Goal: Task Accomplishment & Management: Complete application form

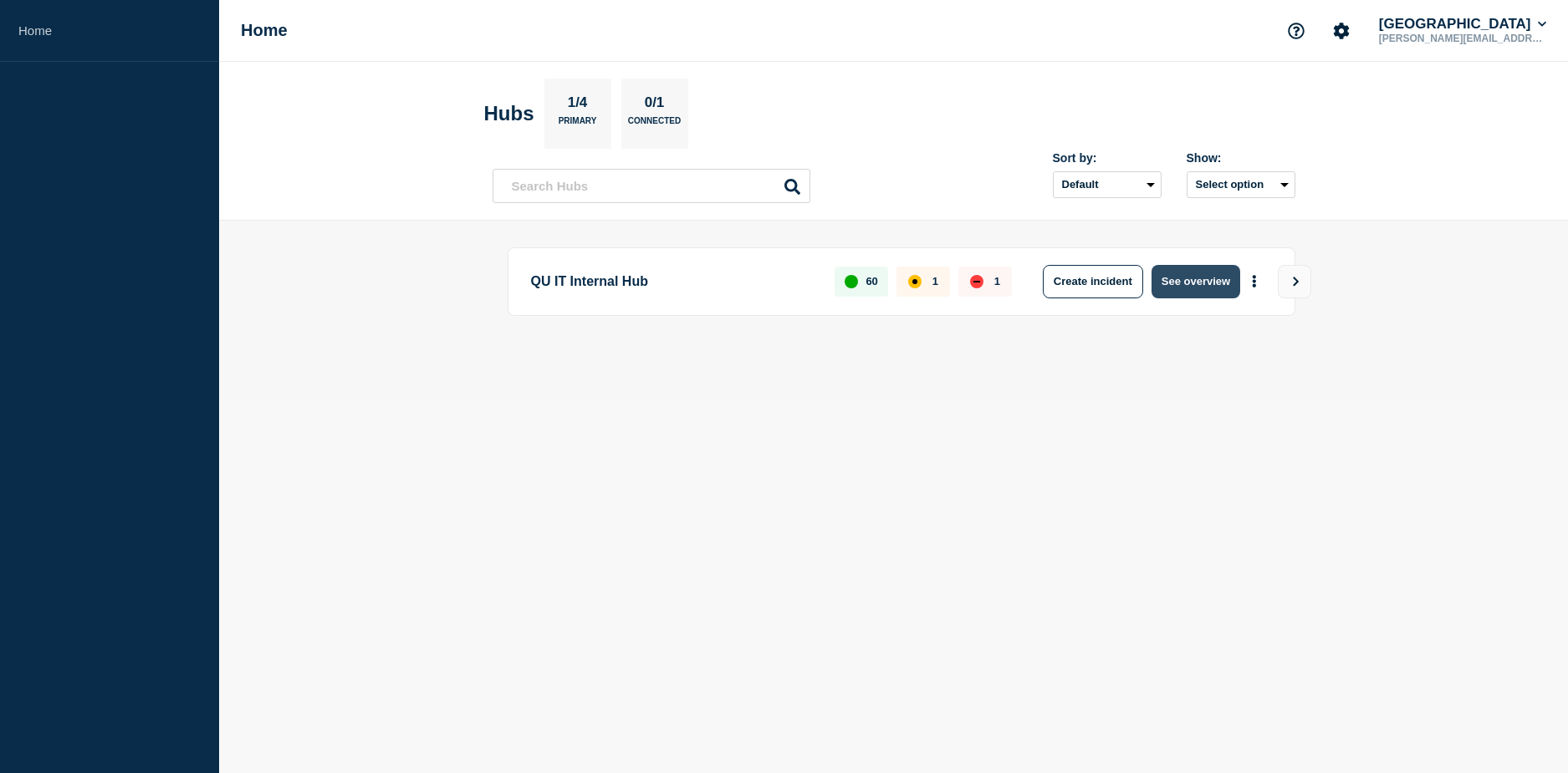
click at [1184, 286] on button "See overview" at bounding box center [1196, 282] width 89 height 34
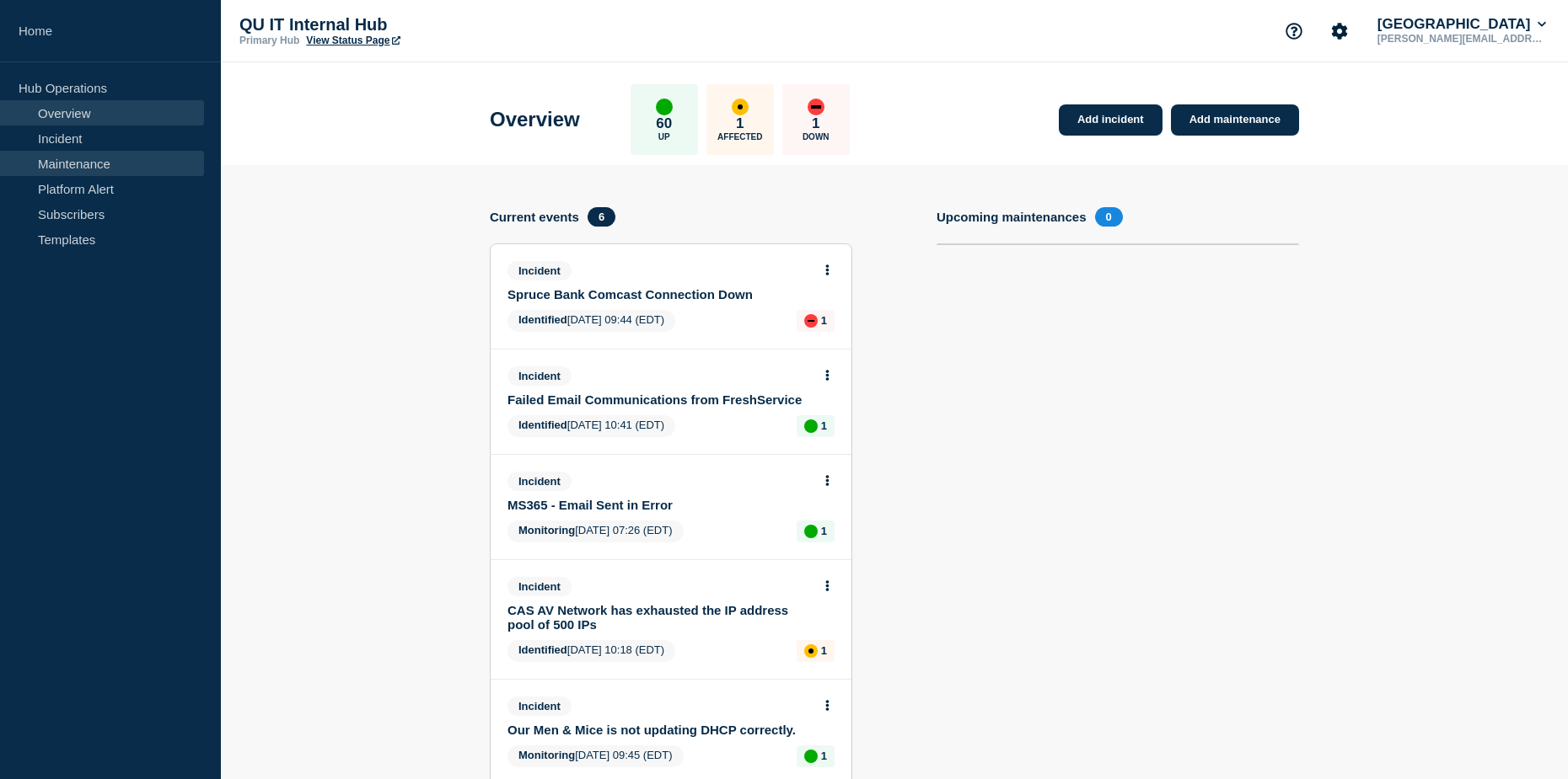
click at [106, 166] on link "Maintenance" at bounding box center [102, 163] width 204 height 25
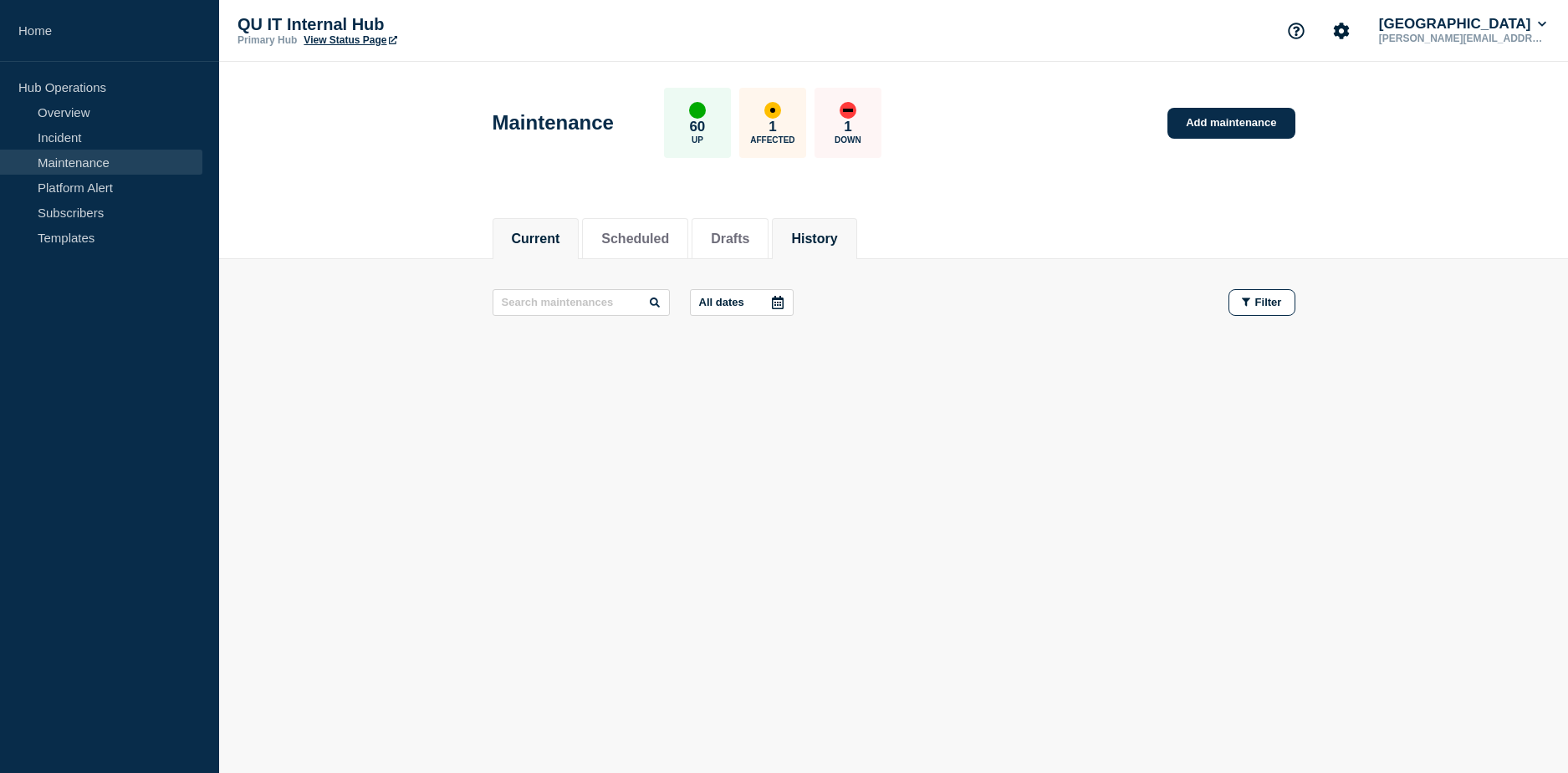
click at [829, 232] on button "History" at bounding box center [813, 239] width 46 height 15
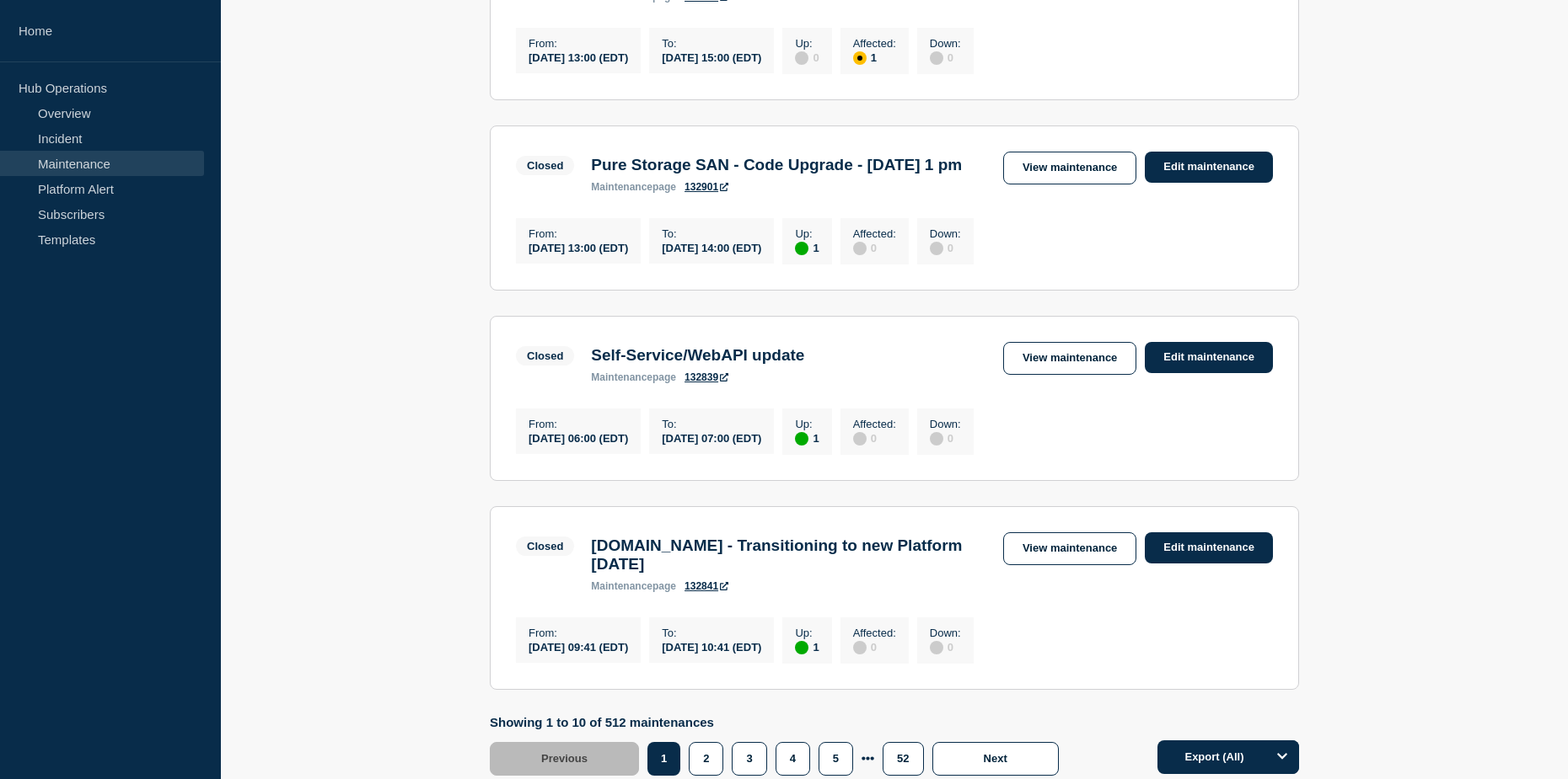
scroll to position [1769, 0]
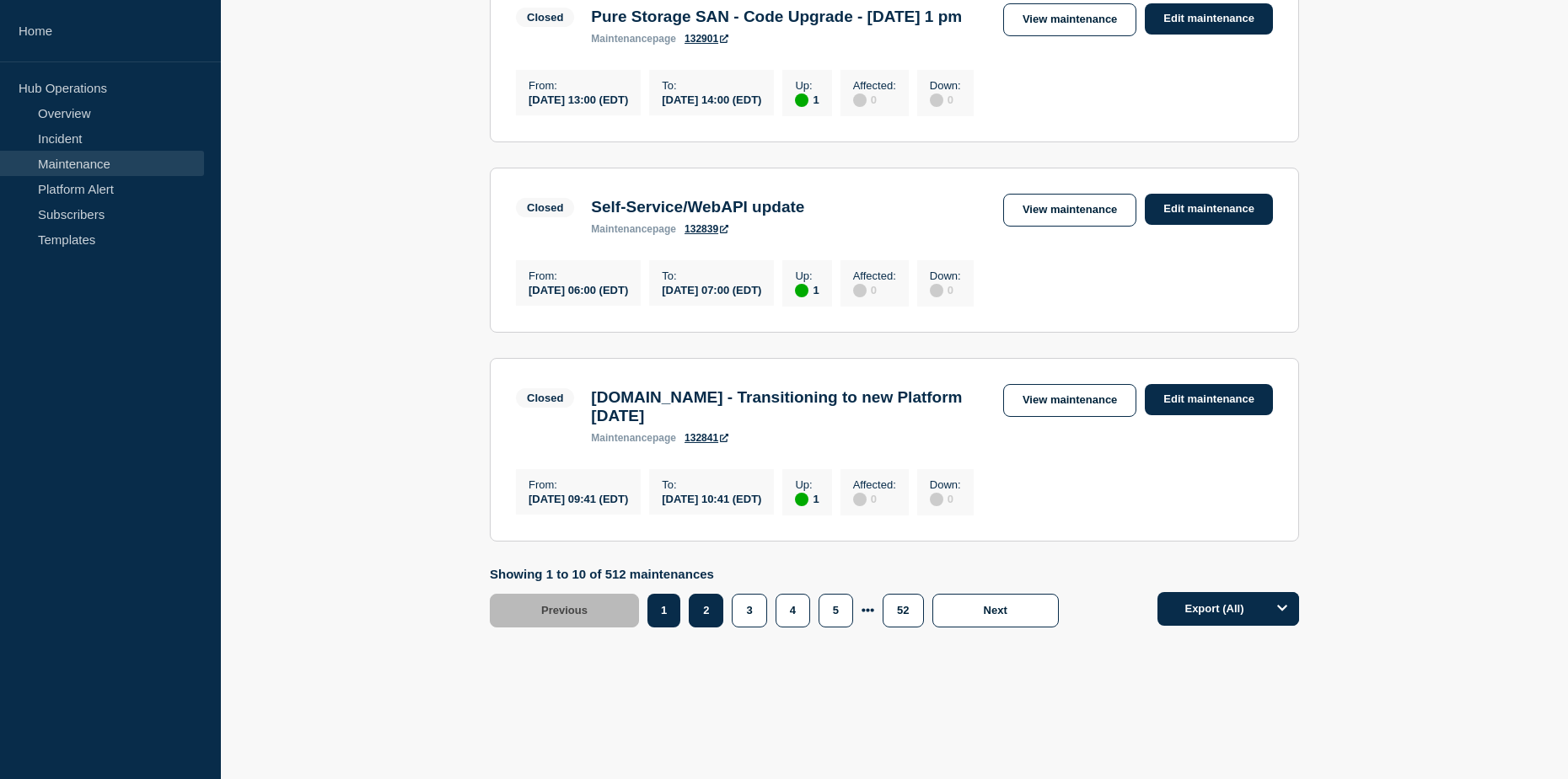
click at [708, 628] on button "2" at bounding box center [706, 611] width 35 height 34
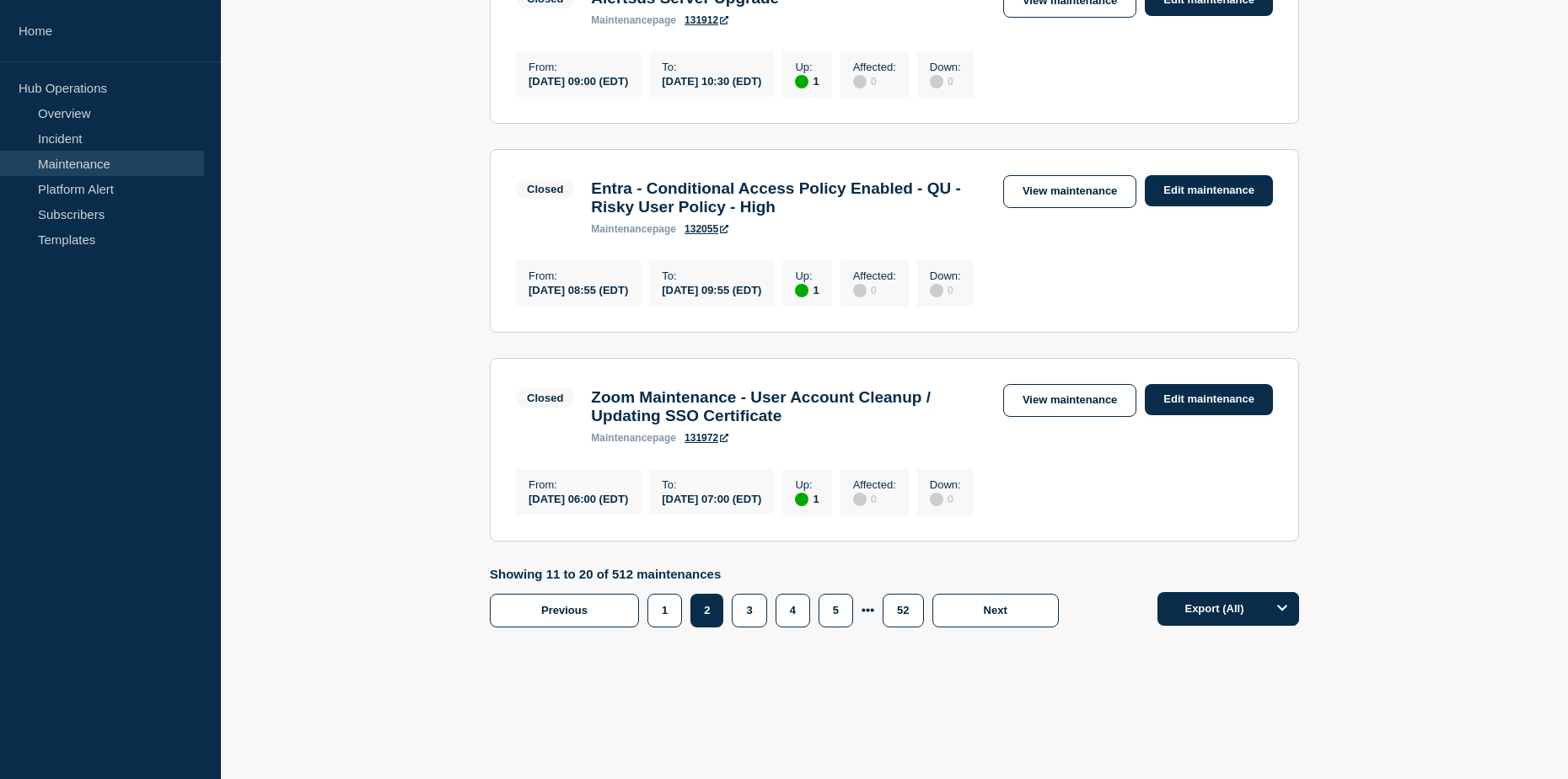
scroll to position [1813, 0]
click at [753, 617] on button "3" at bounding box center [749, 611] width 35 height 34
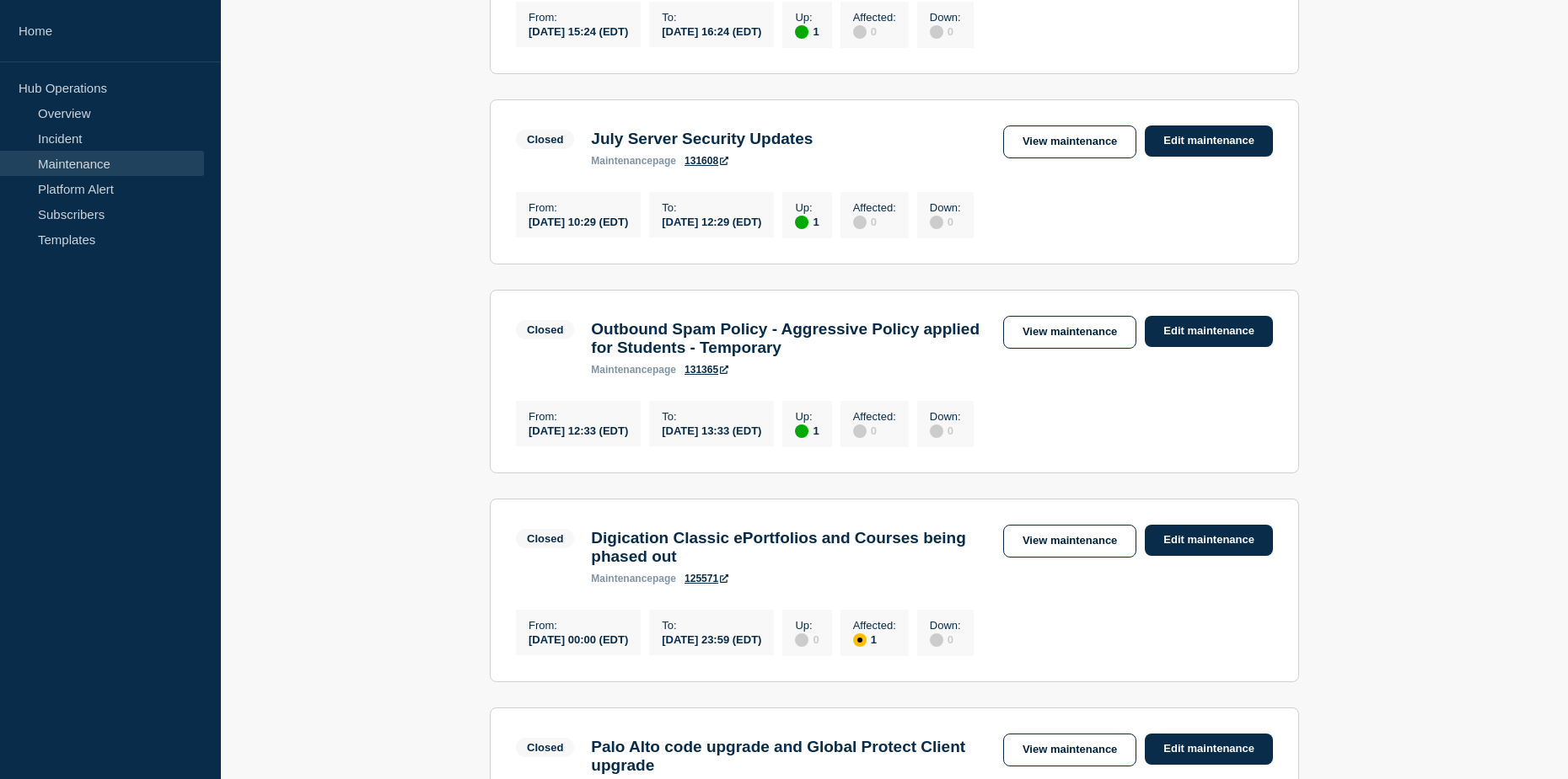
scroll to position [634, 0]
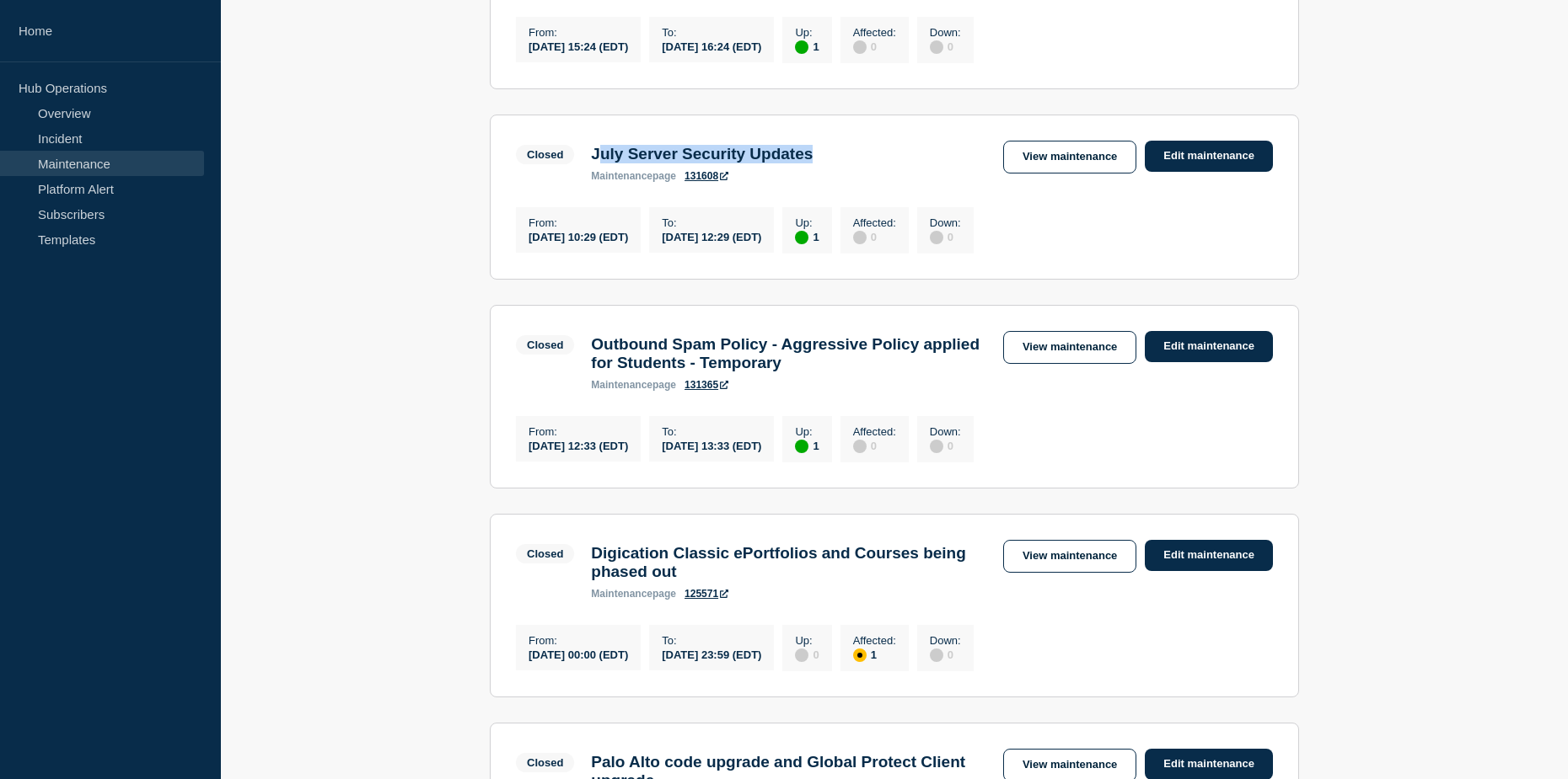
drag, startPoint x: 598, startPoint y: 171, endPoint x: 876, endPoint y: 168, distance: 278.0
click at [867, 167] on div "Closed July Server Security Updates maintenance page 131608 View maintenance Ed…" at bounding box center [894, 161] width 757 height 41
click at [877, 168] on div "Closed July Server Security Updates maintenance page 131608 View maintenance Ed…" at bounding box center [894, 161] width 757 height 41
click at [1076, 173] on link "View maintenance" at bounding box center [1069, 156] width 133 height 33
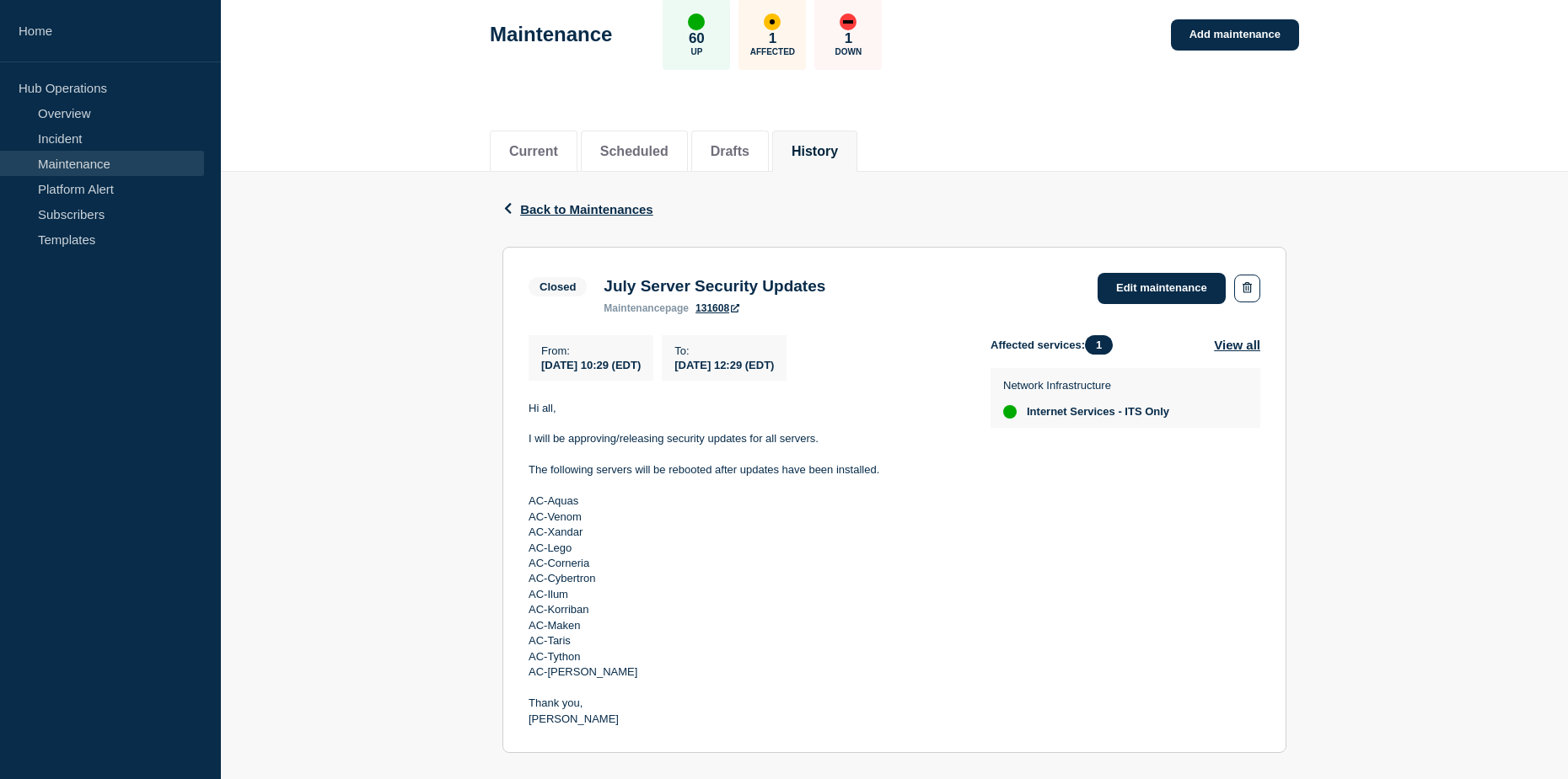
scroll to position [242, 0]
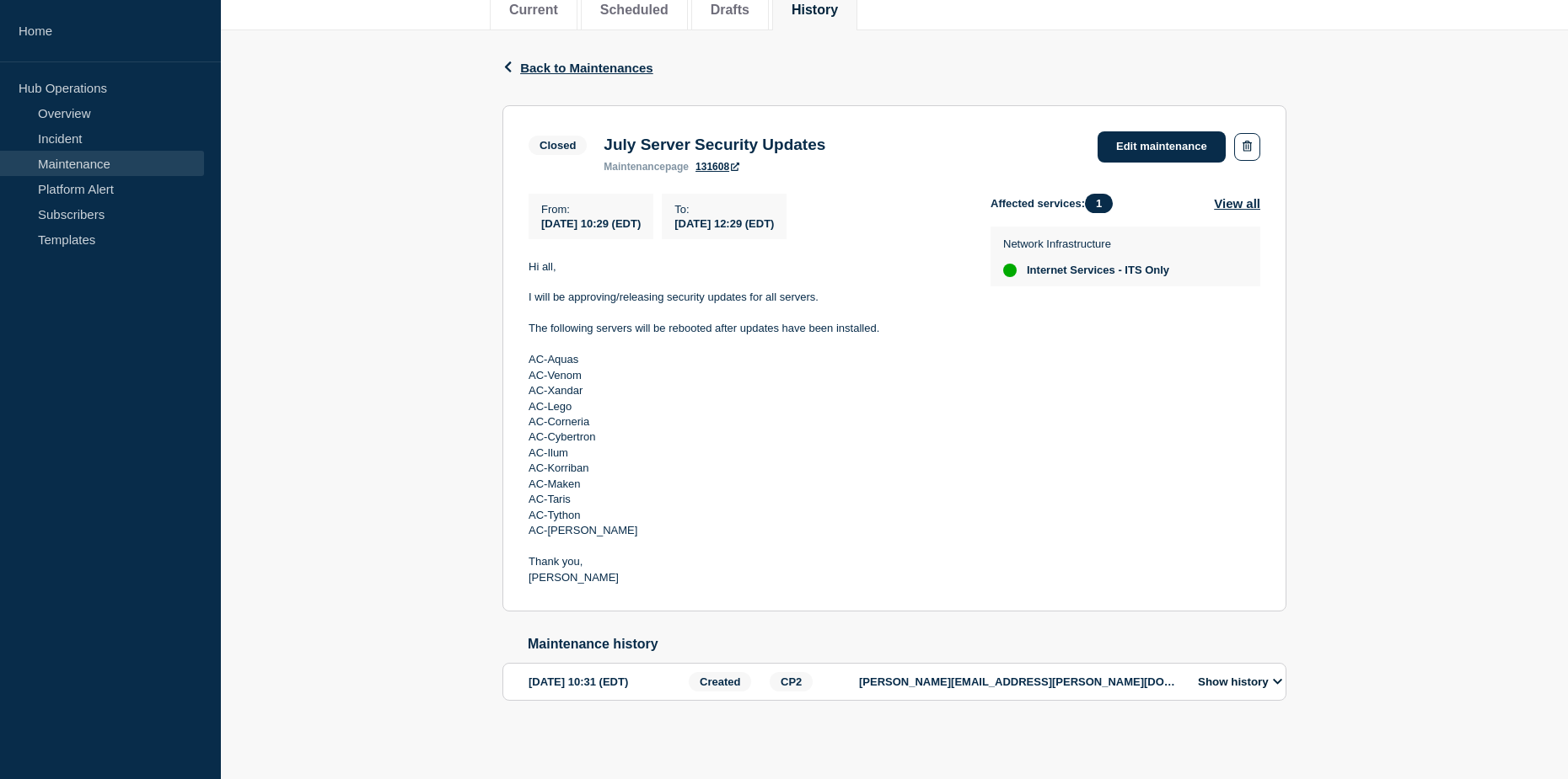
click at [1248, 678] on button "Show history" at bounding box center [1241, 682] width 95 height 14
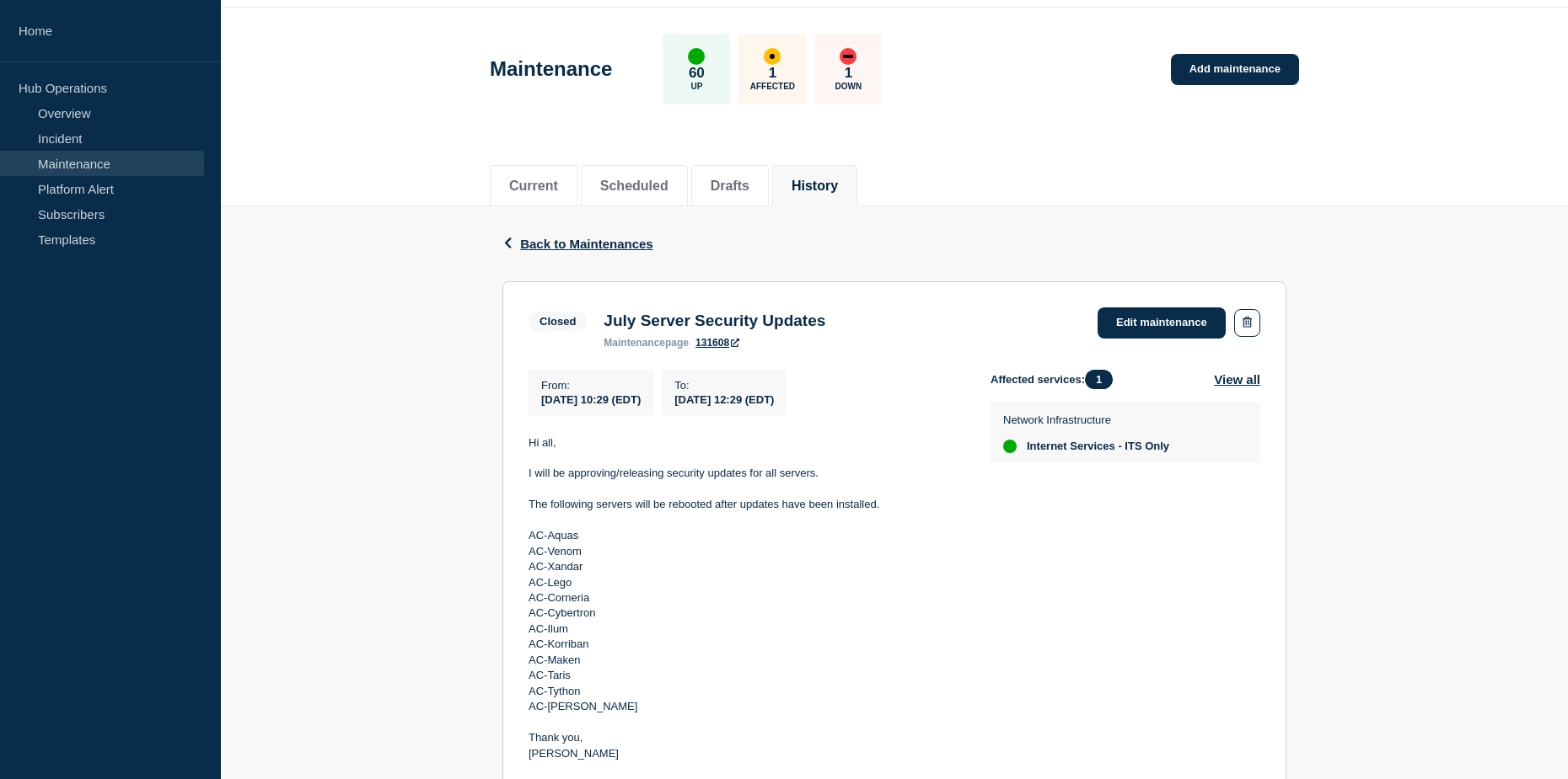
scroll to position [223, 0]
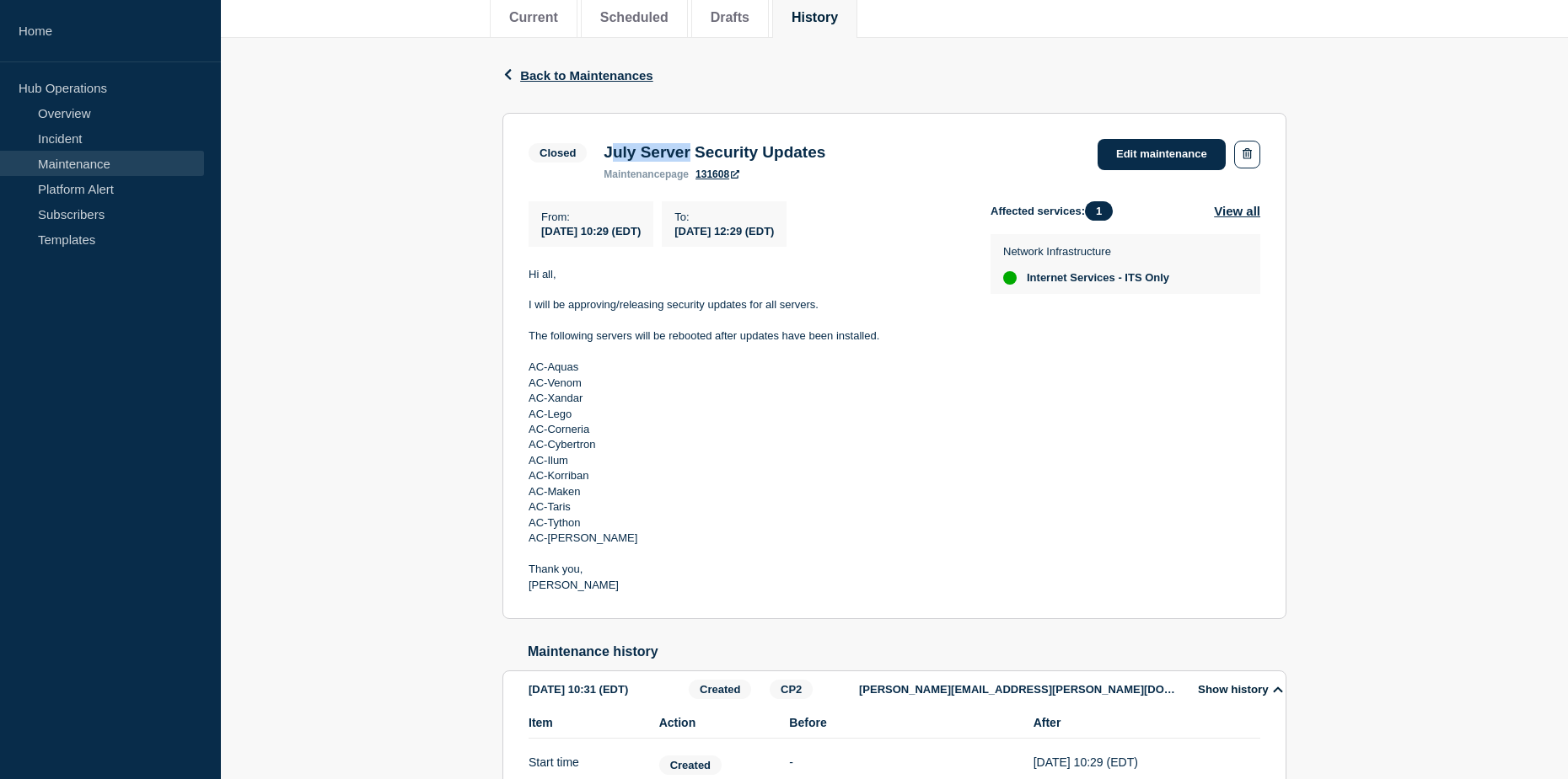
drag, startPoint x: 610, startPoint y: 152, endPoint x: 703, endPoint y: 155, distance: 93.0
click at [703, 155] on h3 "July Server Security Updates" at bounding box center [714, 152] width 222 height 19
click at [697, 156] on h3 "July Server Security Updates" at bounding box center [714, 152] width 222 height 19
drag, startPoint x: 608, startPoint y: 152, endPoint x: 867, endPoint y: 157, distance: 259.0
click at [834, 157] on div "July Server Security Updates maintenance page 131608" at bounding box center [714, 162] width 239 height 37
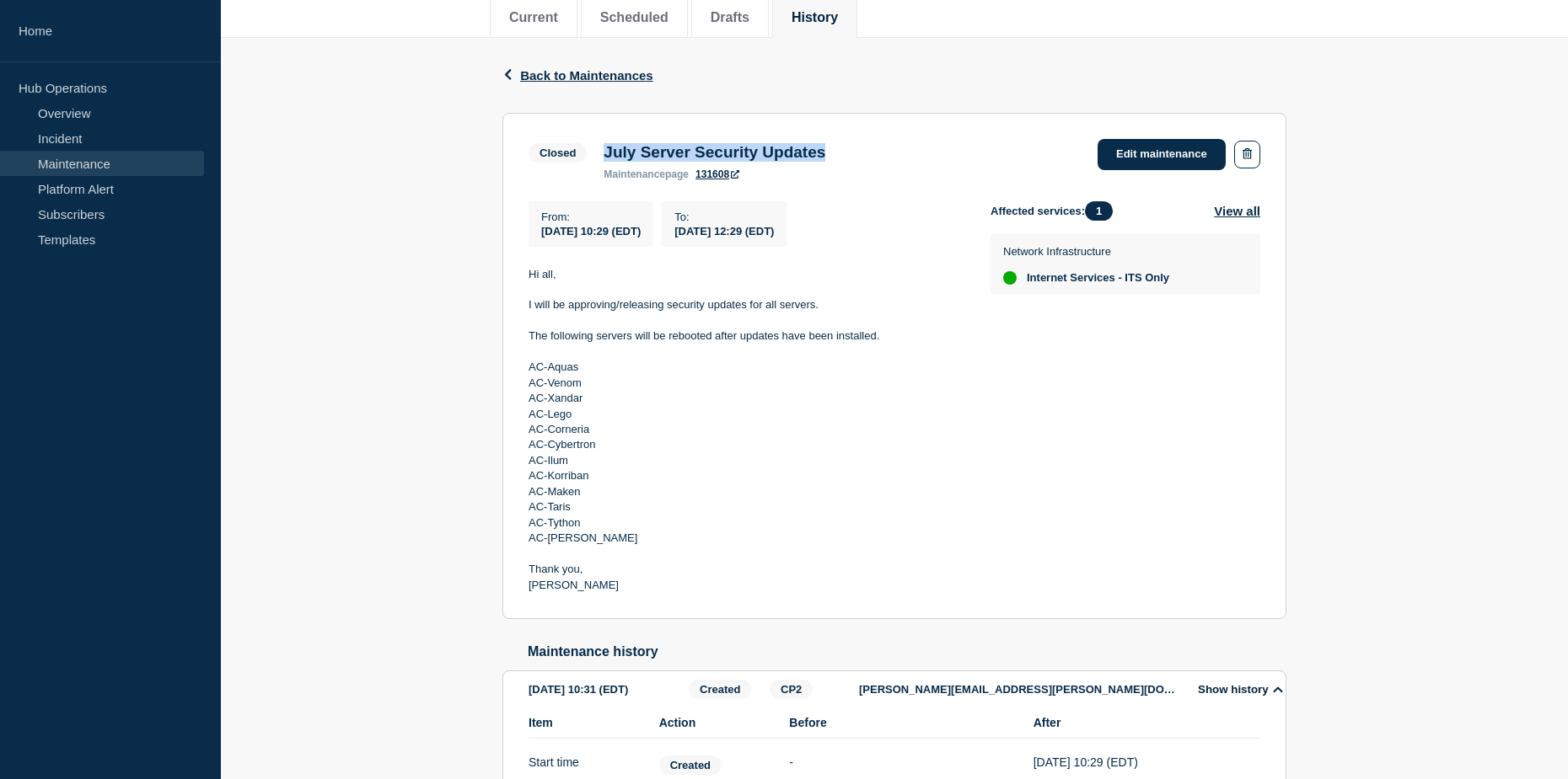
copy h3 "July Server Security Updates"
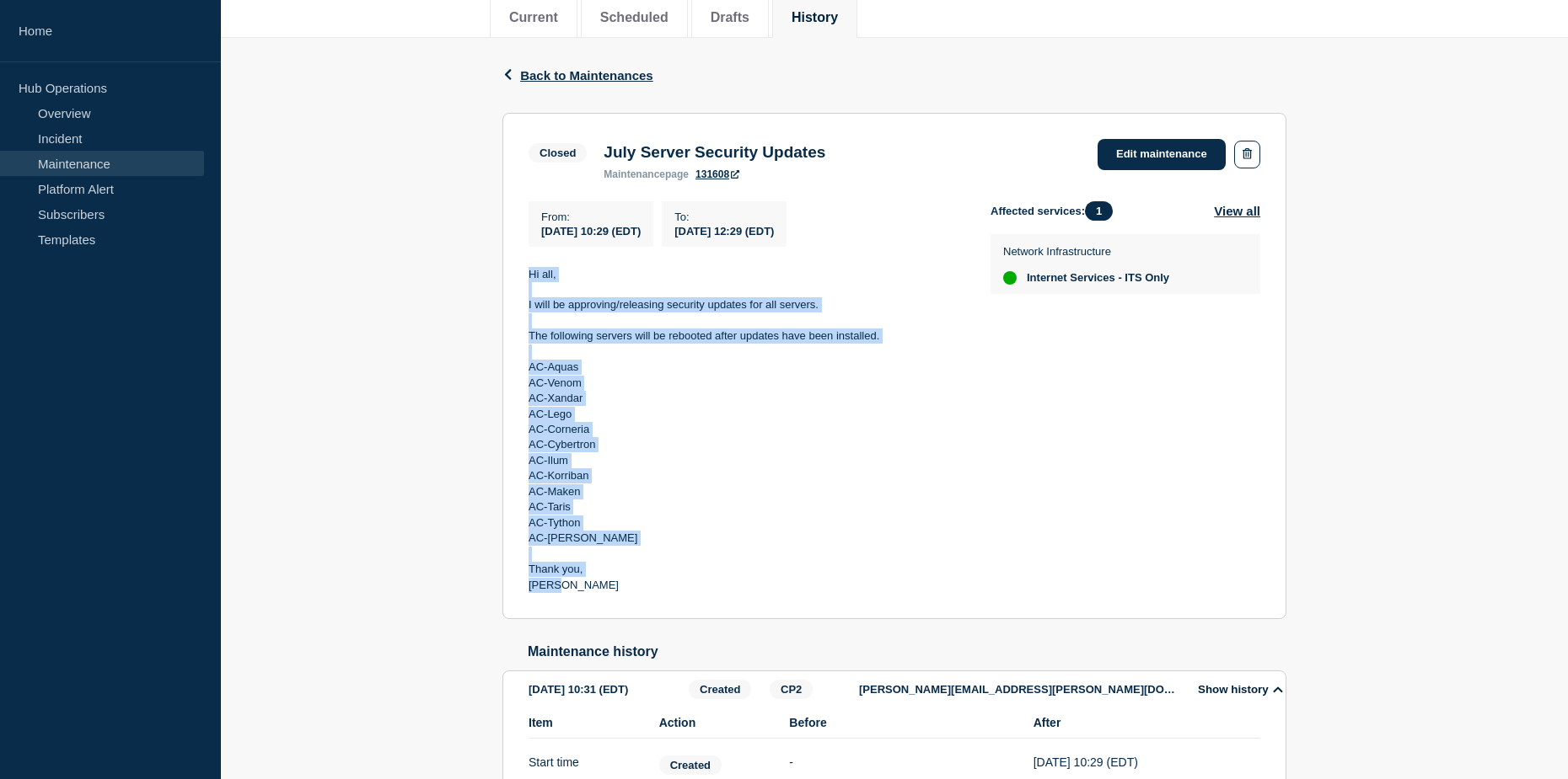
drag, startPoint x: 527, startPoint y: 274, endPoint x: 639, endPoint y: 605, distance: 349.4
click at [639, 605] on section "Closed July Server Security Updates maintenance page 131608 Edit maintenance Fr…" at bounding box center [894, 366] width 784 height 507
copy div "Hi all, I will be approving/releasing security updates for all servers. The fol…"
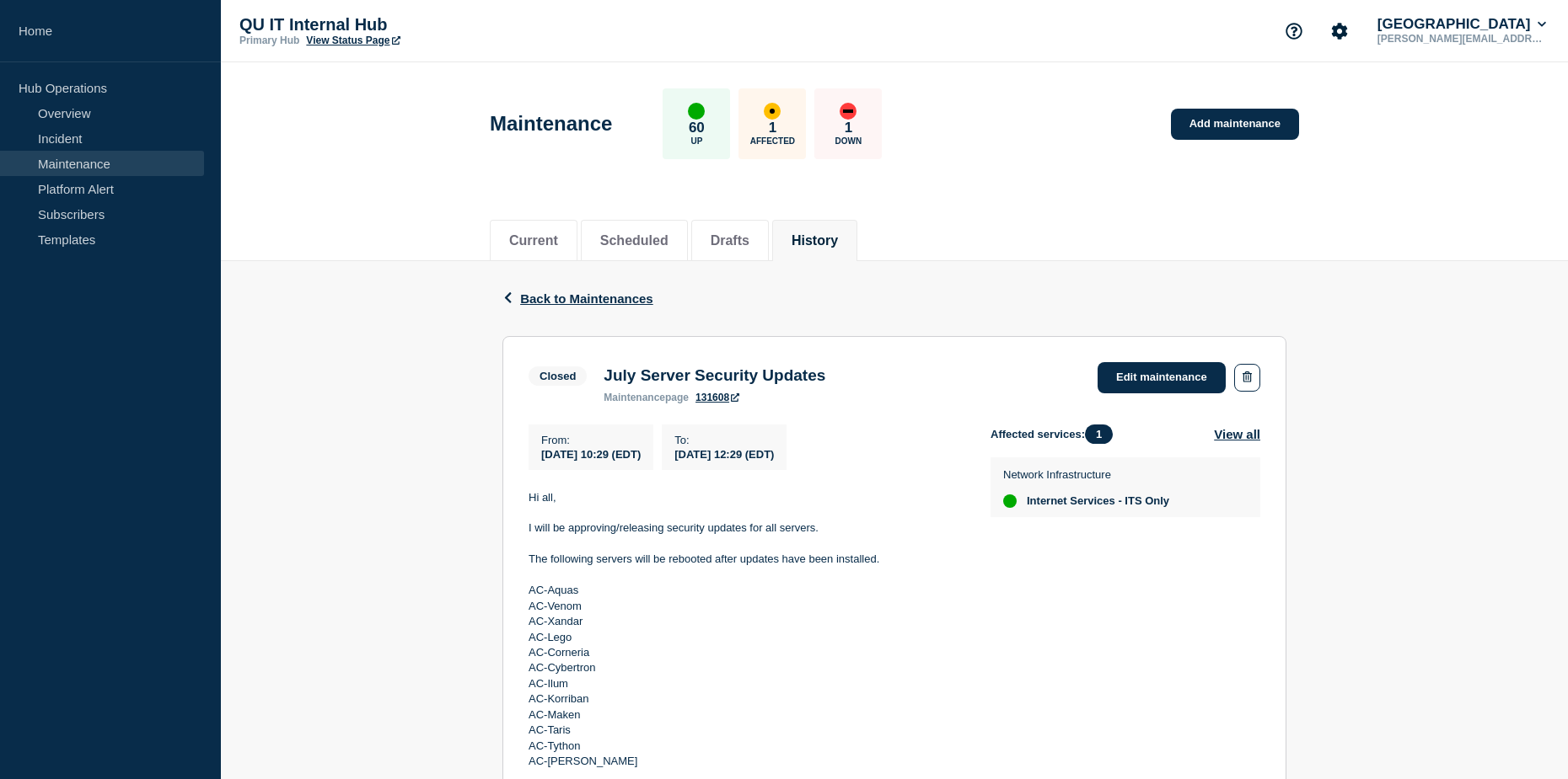
click at [115, 171] on link "Maintenance" at bounding box center [102, 163] width 204 height 25
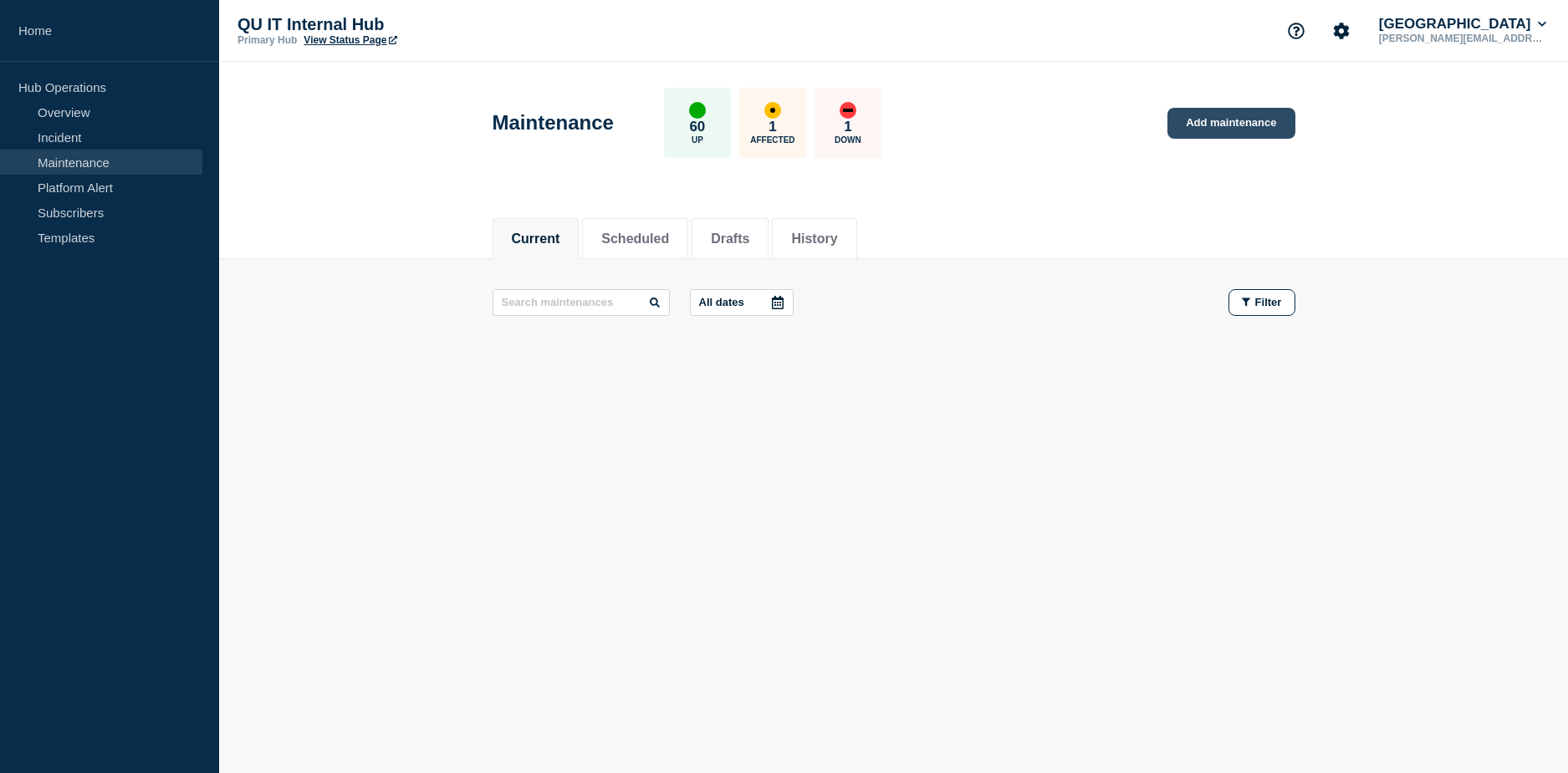
click at [1249, 121] on link "Add maintenance" at bounding box center [1231, 123] width 127 height 31
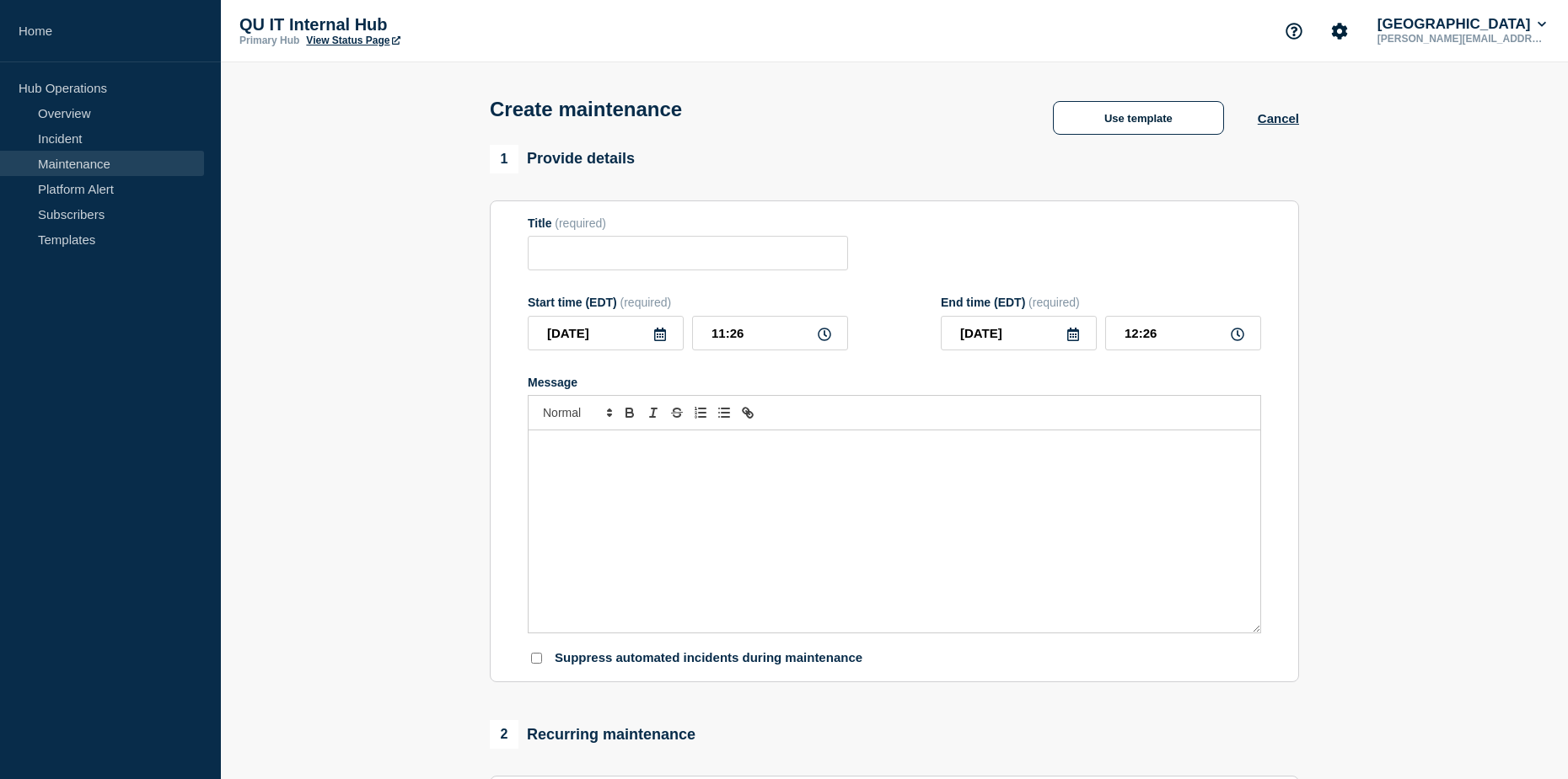
click at [647, 239] on div "Title (required)" at bounding box center [688, 244] width 321 height 55
click at [646, 253] on input "Title" at bounding box center [688, 253] width 321 height 35
paste input "July Server Security Updates"
click at [557, 253] on input "July Server Security Updates" at bounding box center [688, 253] width 321 height 35
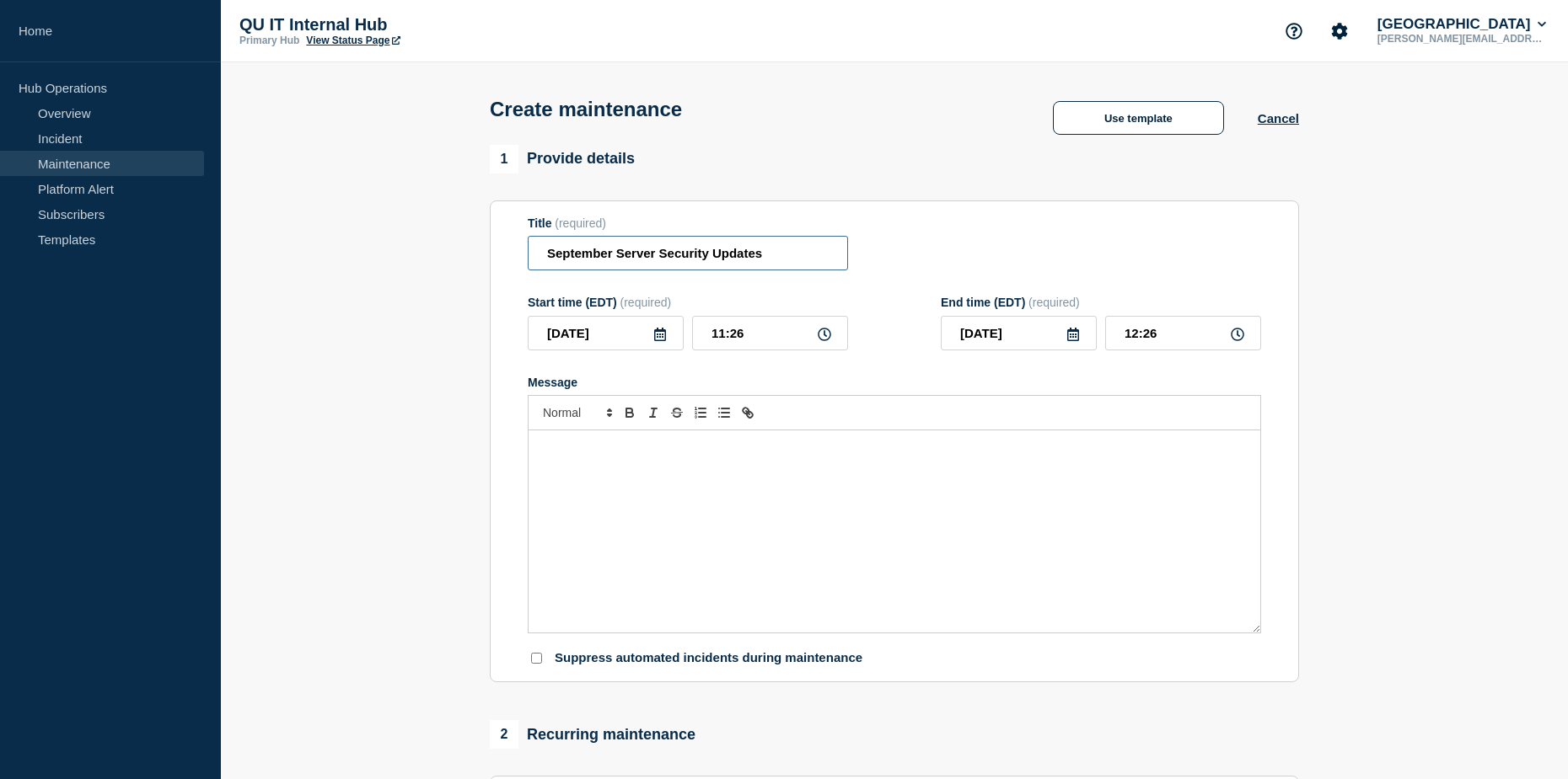
type input "September Server Security Updates"
click at [663, 338] on icon at bounding box center [660, 335] width 12 height 14
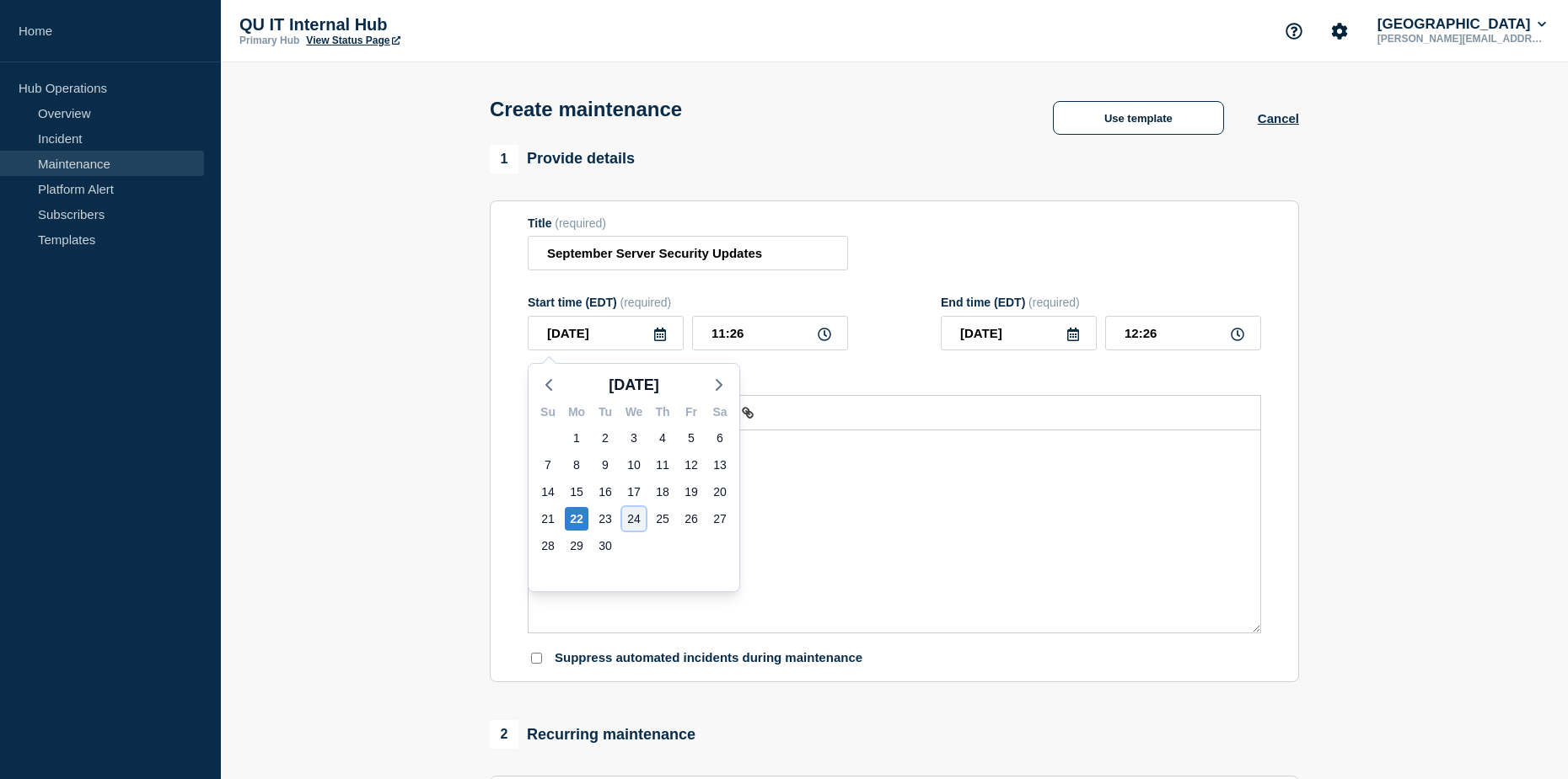
click at [628, 517] on div "24" at bounding box center [634, 519] width 24 height 24
type input "[DATE]"
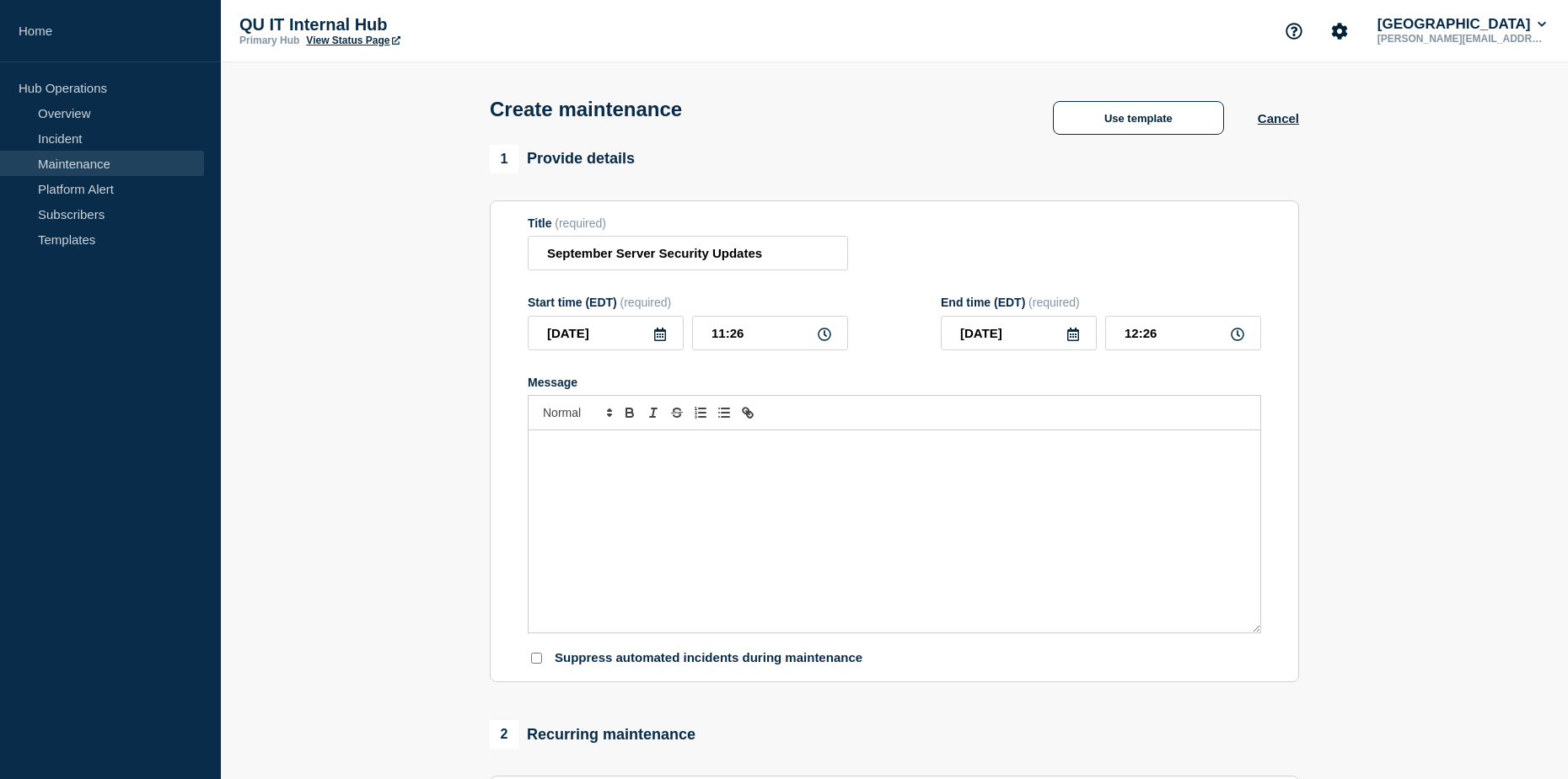
click at [818, 336] on icon at bounding box center [824, 335] width 14 height 14
click at [825, 340] on icon at bounding box center [824, 335] width 14 height 14
click at [783, 344] on input "11:26" at bounding box center [770, 333] width 156 height 35
click at [722, 337] on input "11:26" at bounding box center [770, 333] width 156 height 35
click at [748, 336] on input "11:26" at bounding box center [770, 333] width 156 height 35
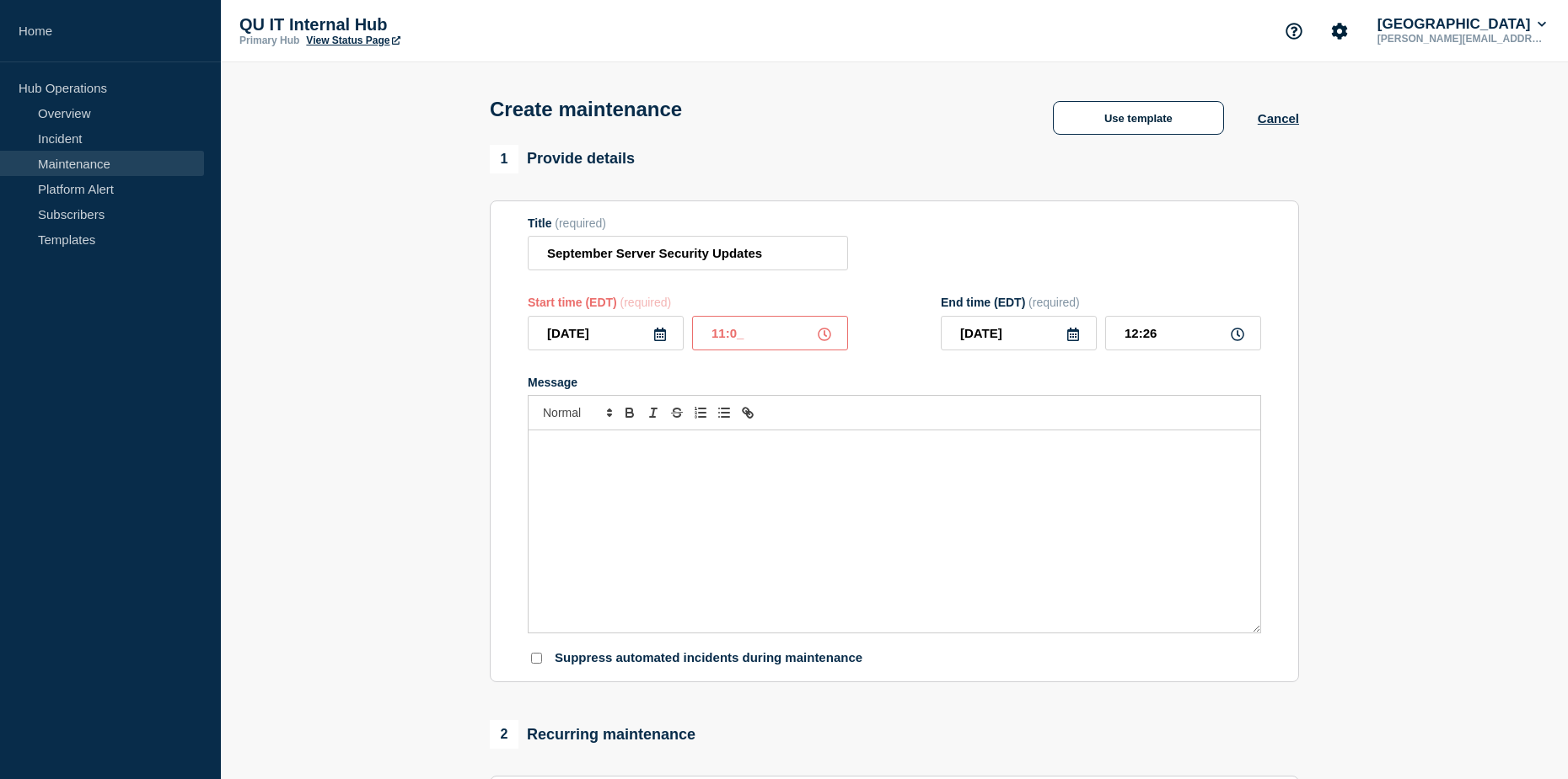
type input "11:00"
type input "12:00"
click at [720, 334] on input "11:00" at bounding box center [770, 333] width 156 height 35
type input "10:00"
click at [1137, 337] on input "11:00" at bounding box center [1183, 333] width 156 height 35
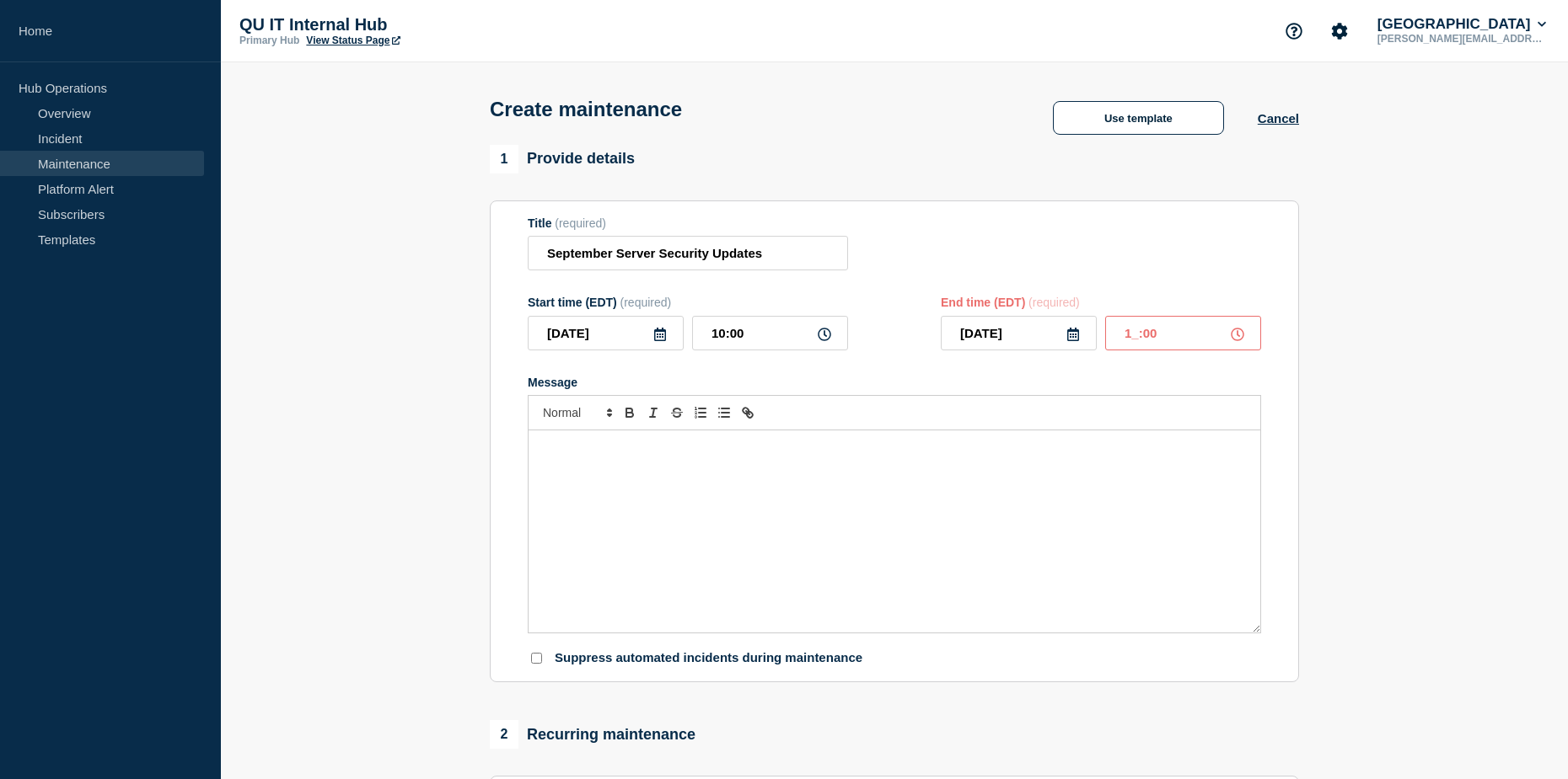
type input "12:00"
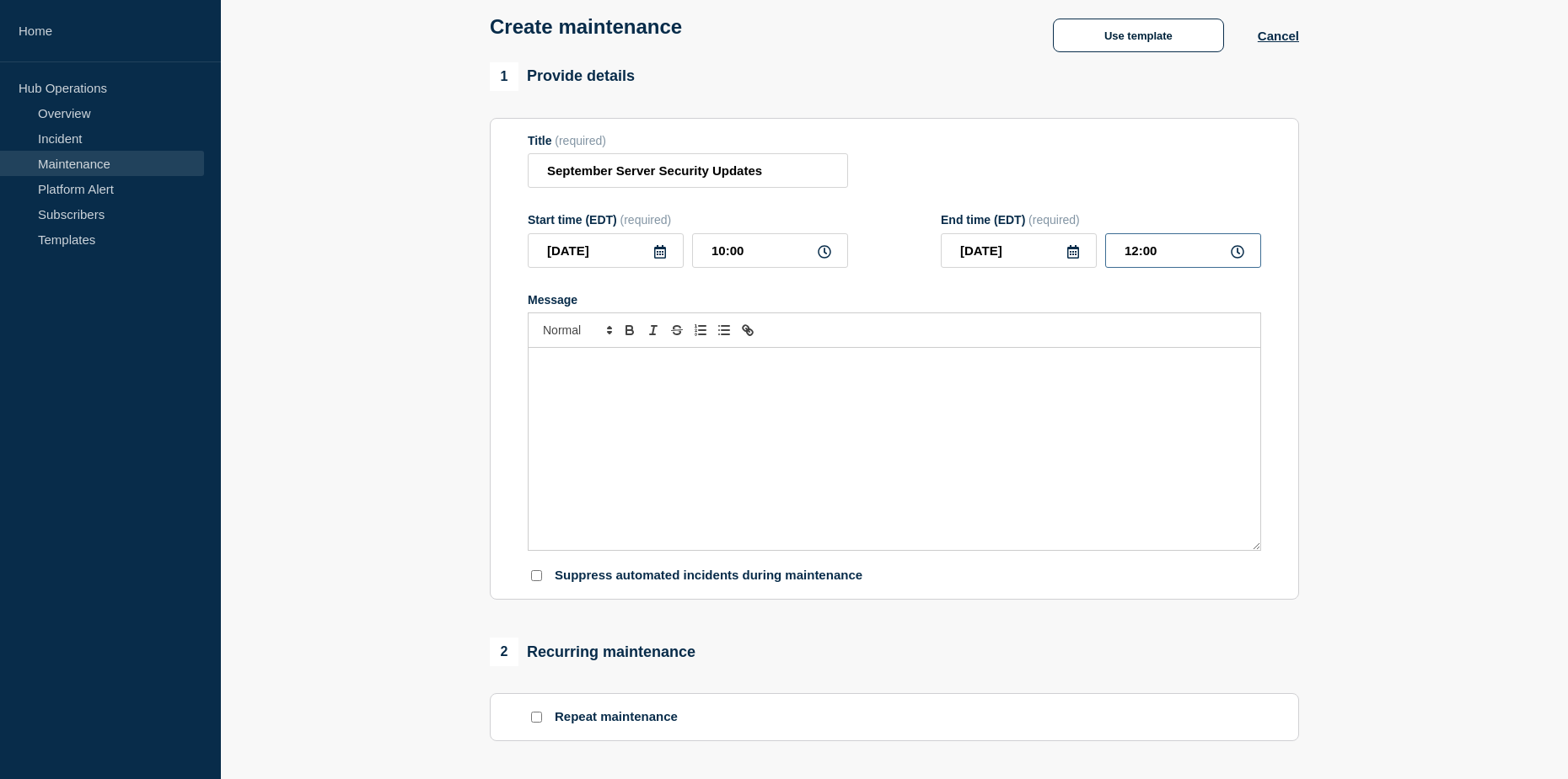
scroll to position [168, 0]
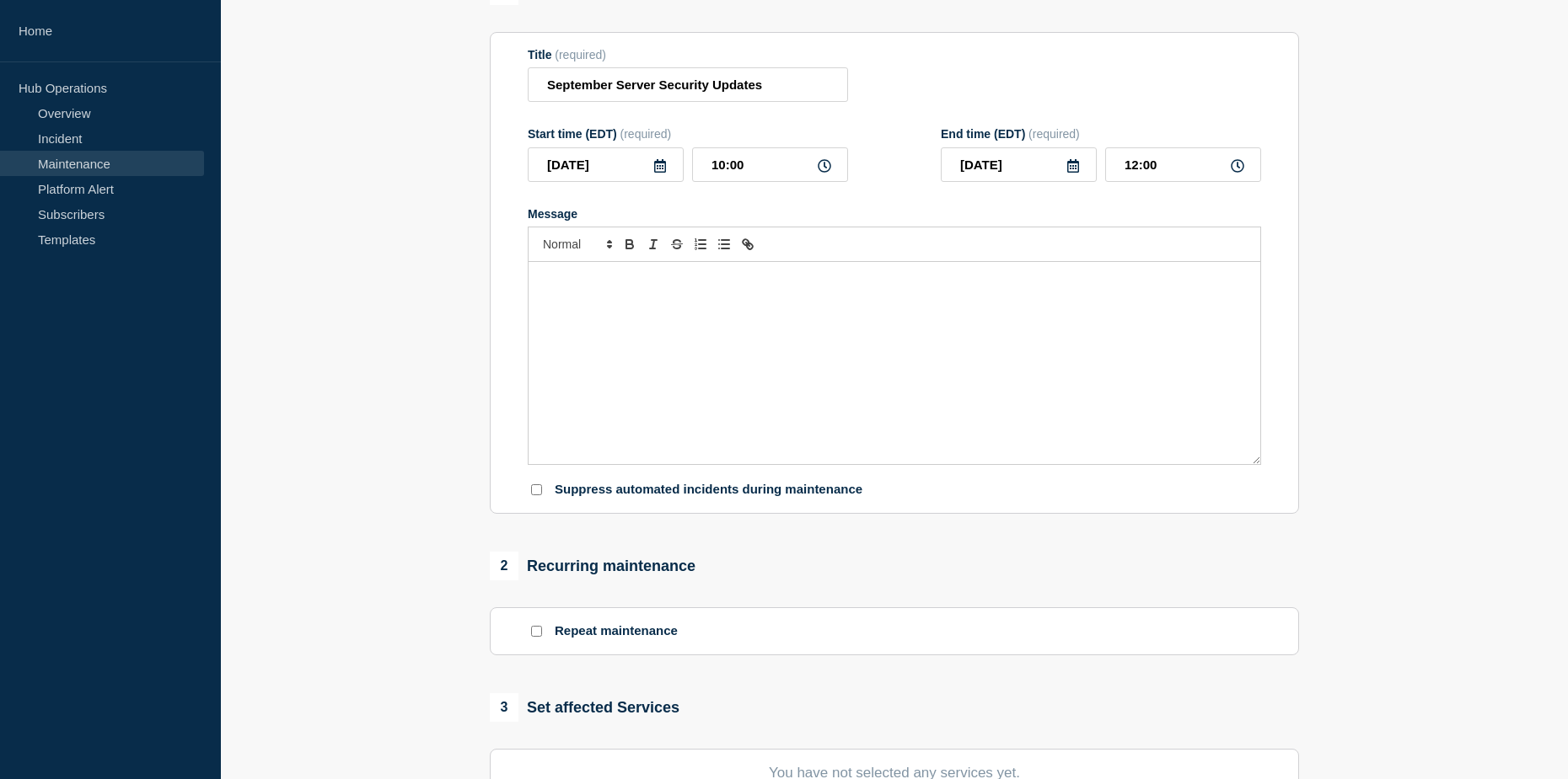
click at [785, 311] on div "Message" at bounding box center [894, 363] width 732 height 202
click at [697, 313] on div "Message" at bounding box center [894, 363] width 732 height 202
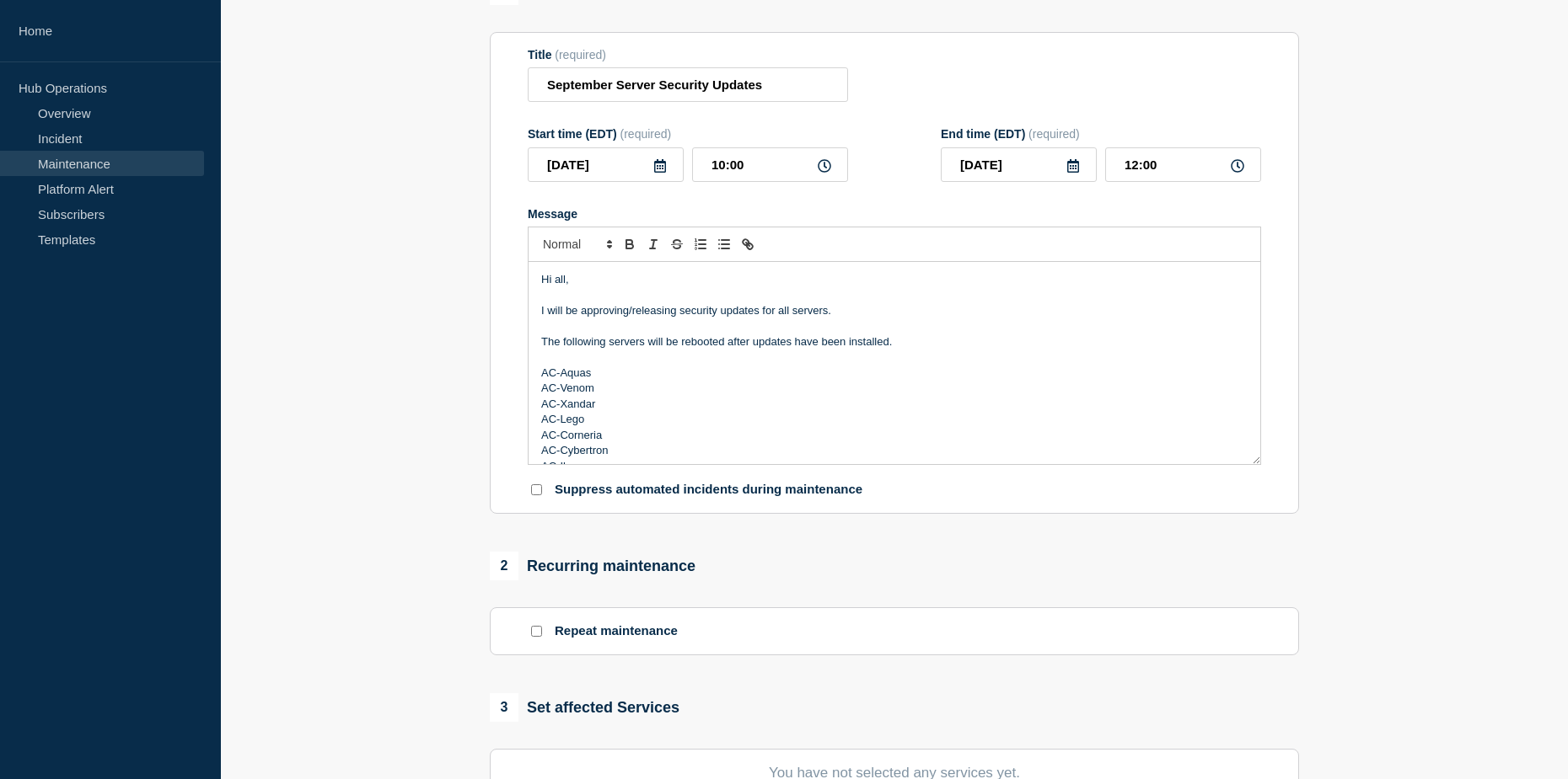
click at [837, 319] on p "I will be approving/releasing security updates for all servers." at bounding box center [894, 311] width 707 height 15
click at [977, 319] on p "I will be approving/releasing security updates for all servers [DATE], September" at bounding box center [894, 311] width 707 height 15
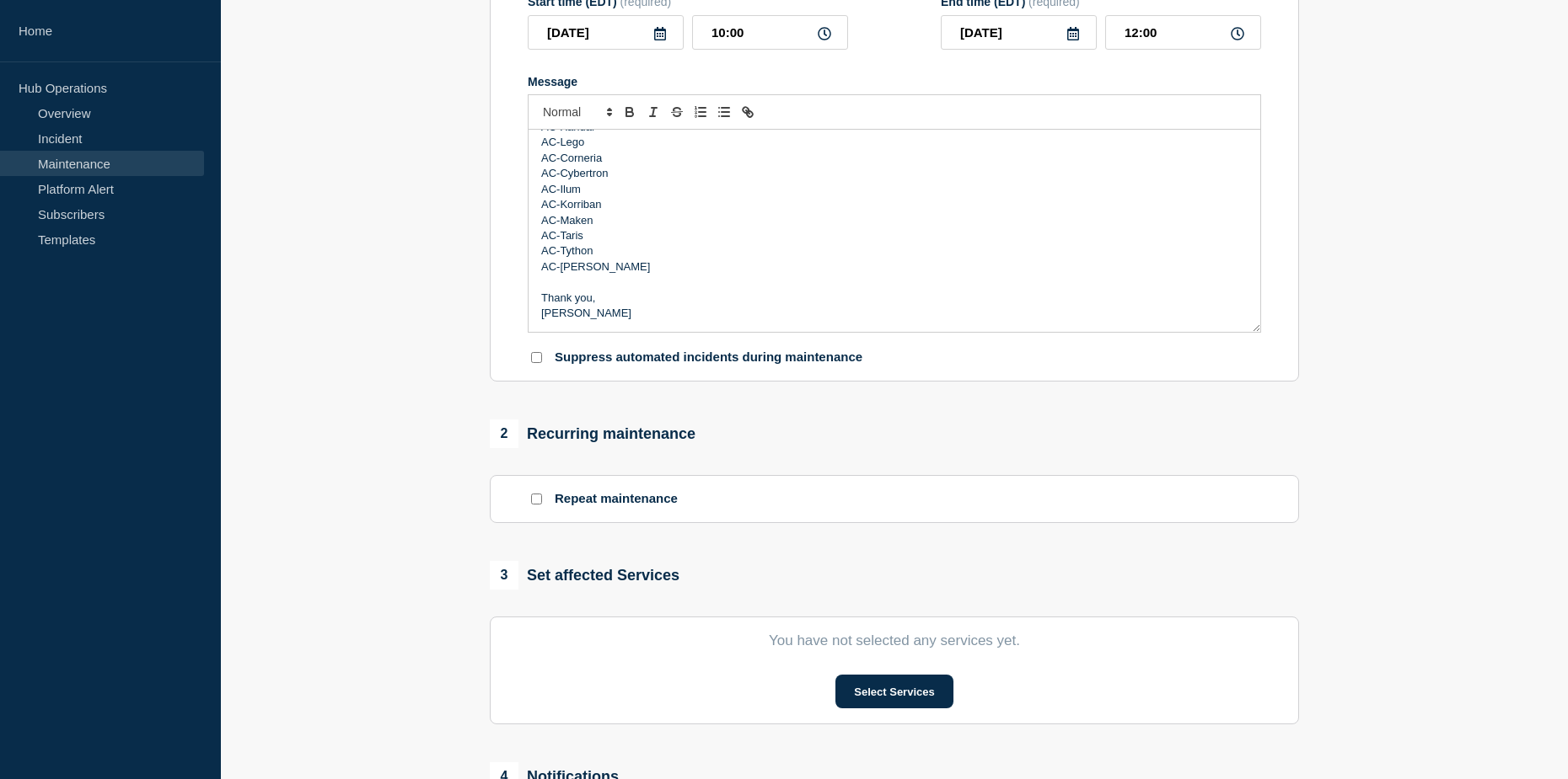
scroll to position [421, 0]
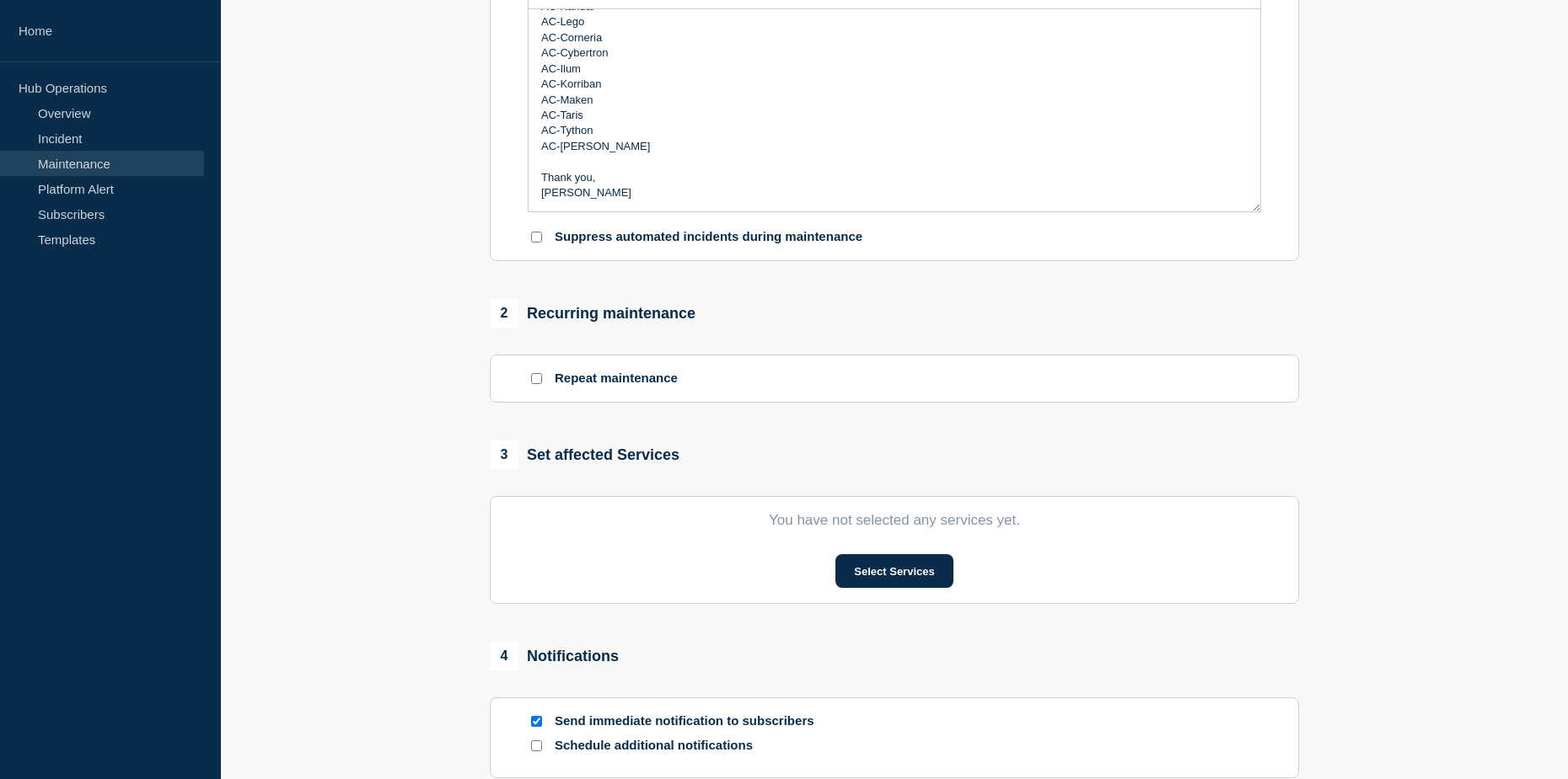
click at [538, 239] on input "Suppress automated incidents during maintenance" at bounding box center [536, 237] width 11 height 11
checkbox input "true"
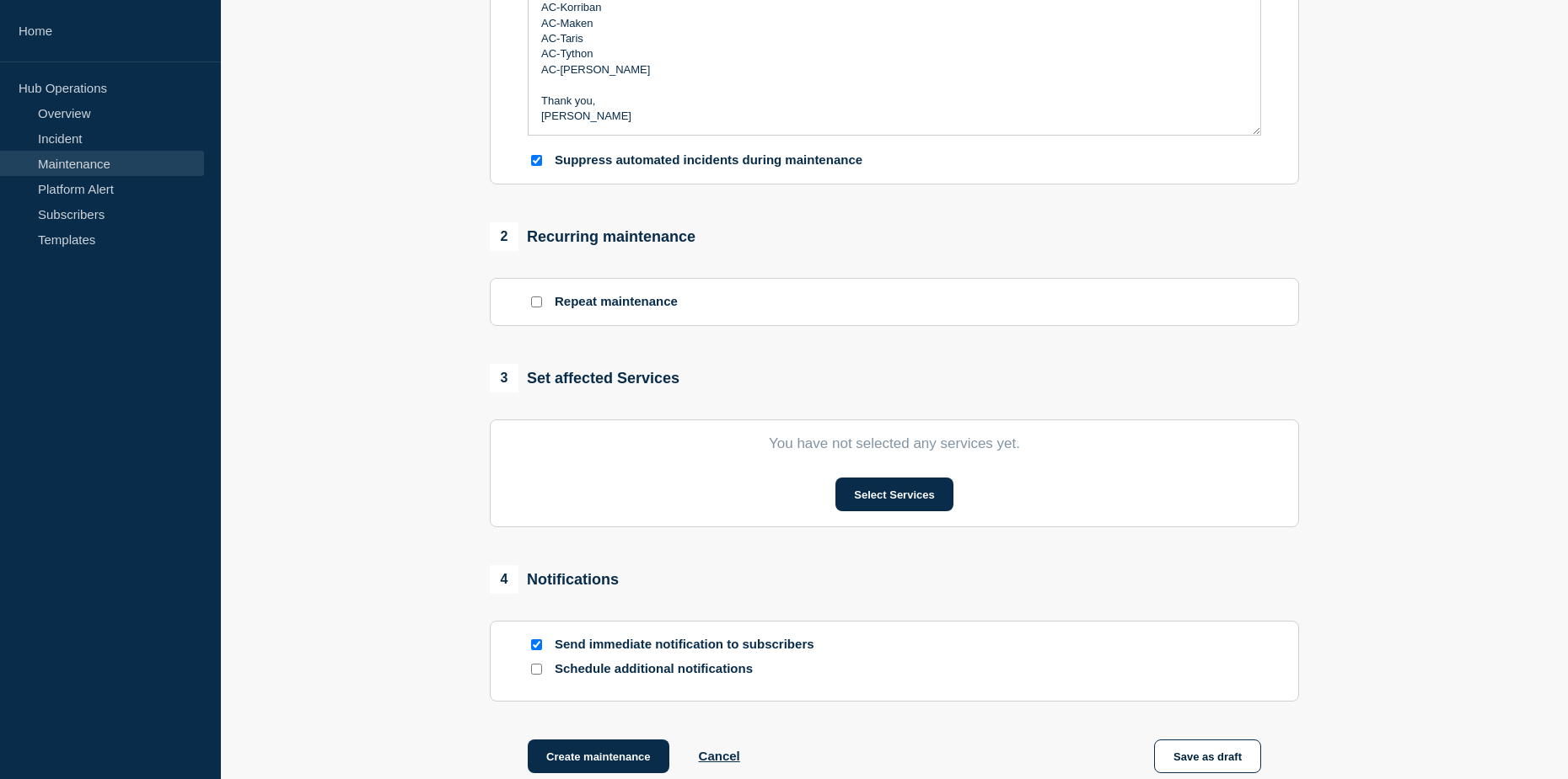
scroll to position [590, 0]
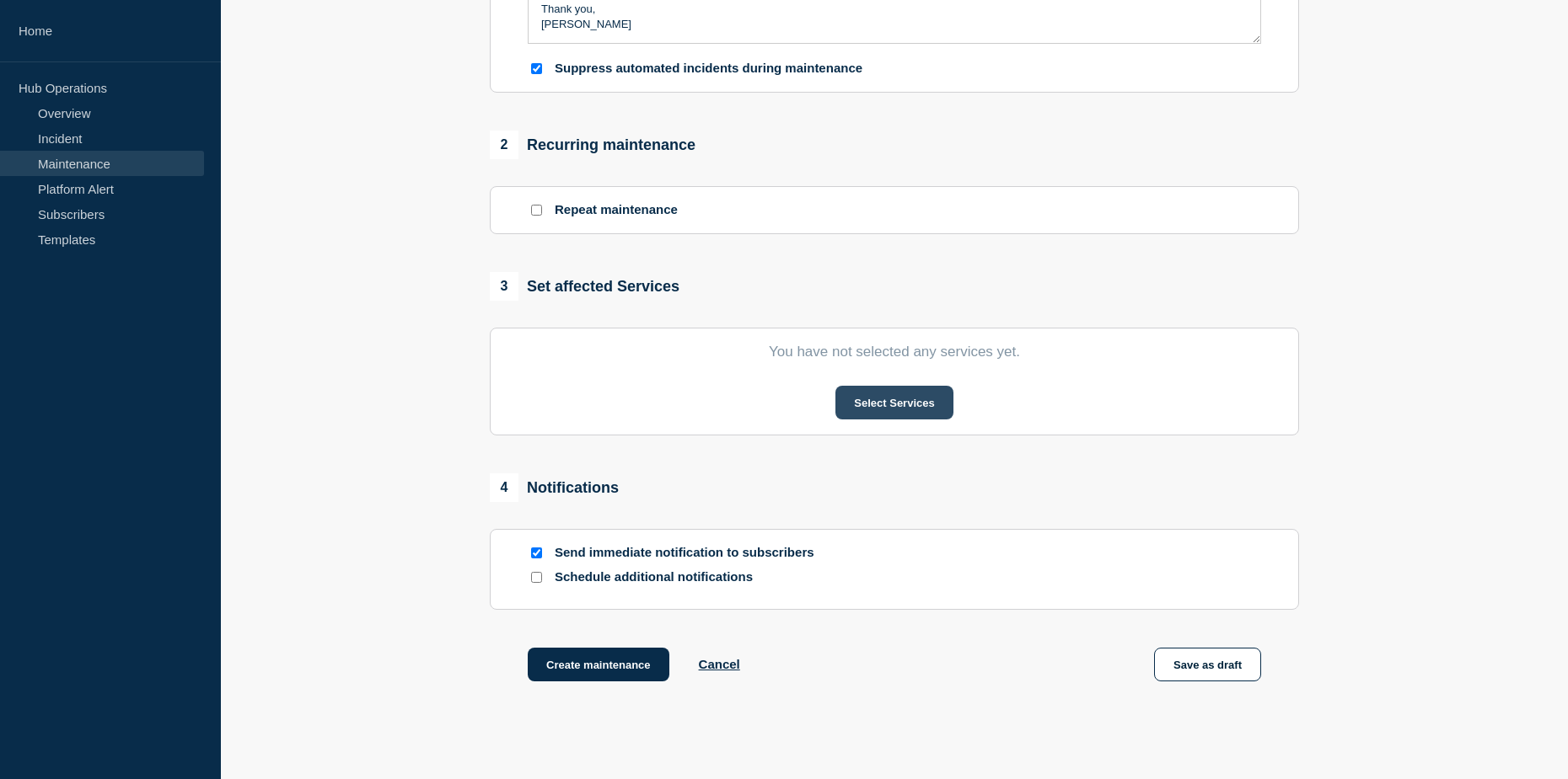
click at [861, 420] on button "Select Services" at bounding box center [894, 403] width 117 height 34
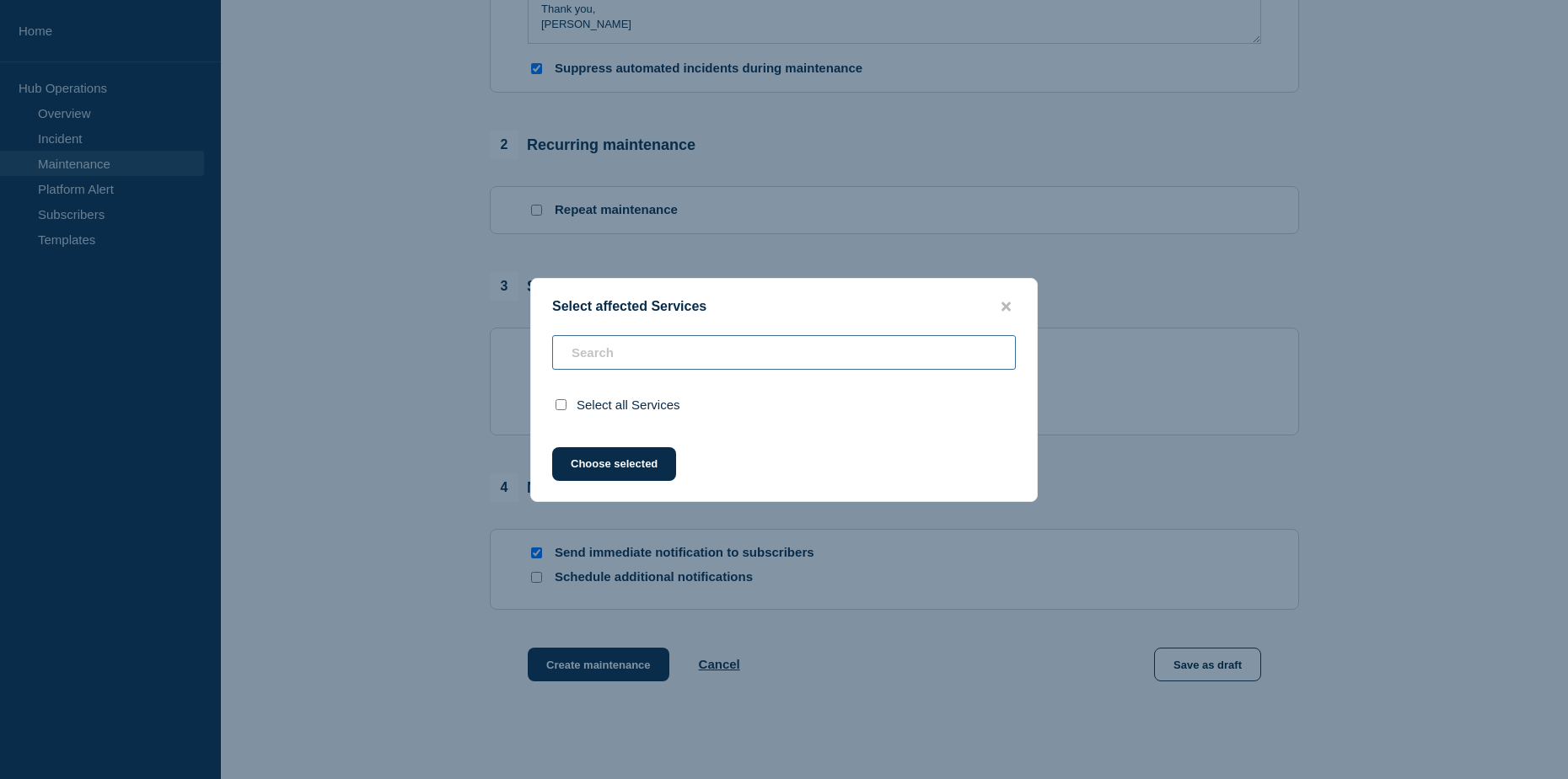
click at [679, 347] on input "text" at bounding box center [784, 352] width 464 height 35
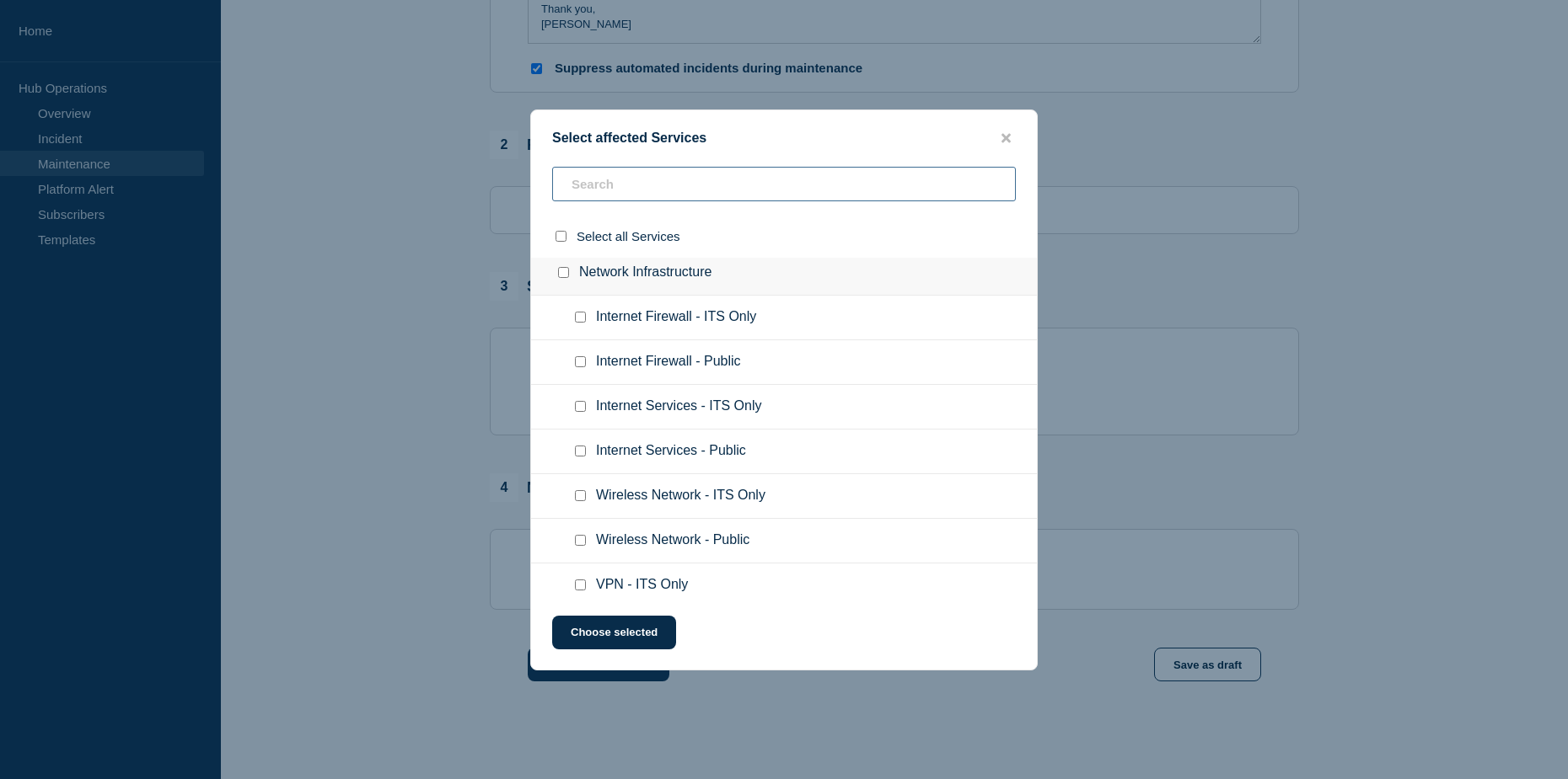
scroll to position [1189, 0]
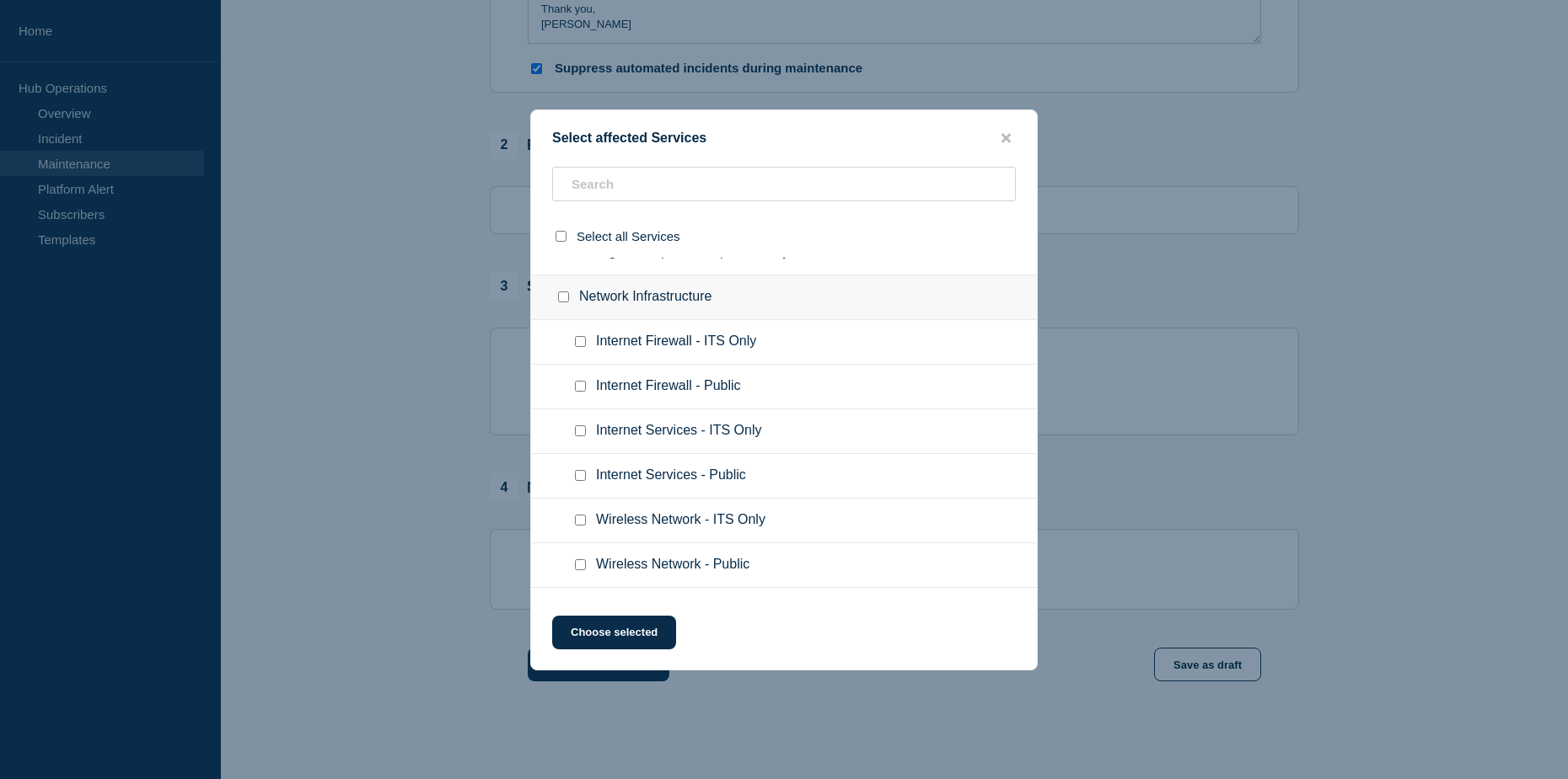
click at [582, 432] on input "Internet Services - ITS Only checkbox" at bounding box center [580, 431] width 11 height 11
checkbox input "true"
click at [627, 634] on button "Choose selected" at bounding box center [613, 633] width 124 height 34
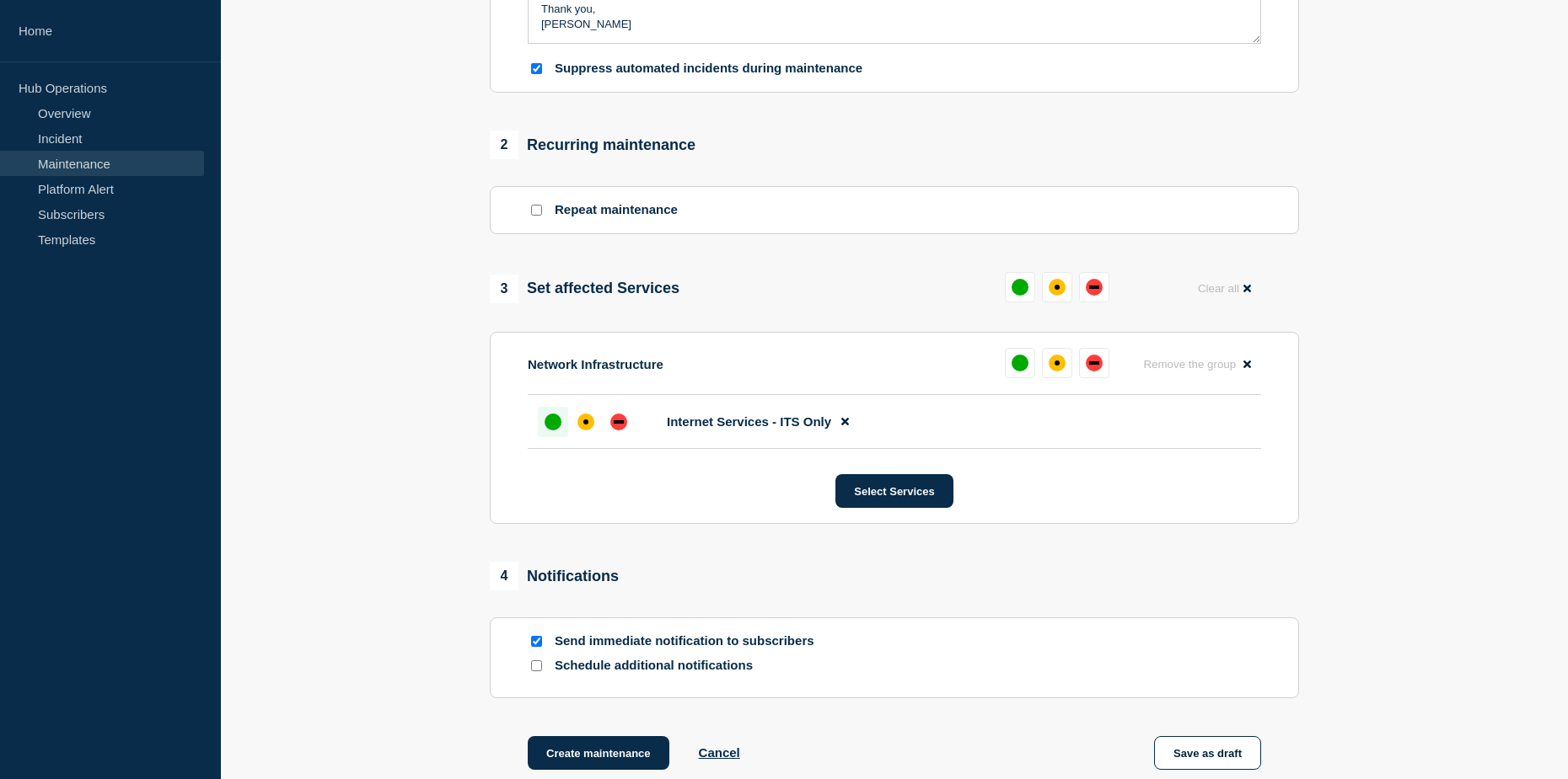
click at [553, 436] on div at bounding box center [553, 422] width 30 height 30
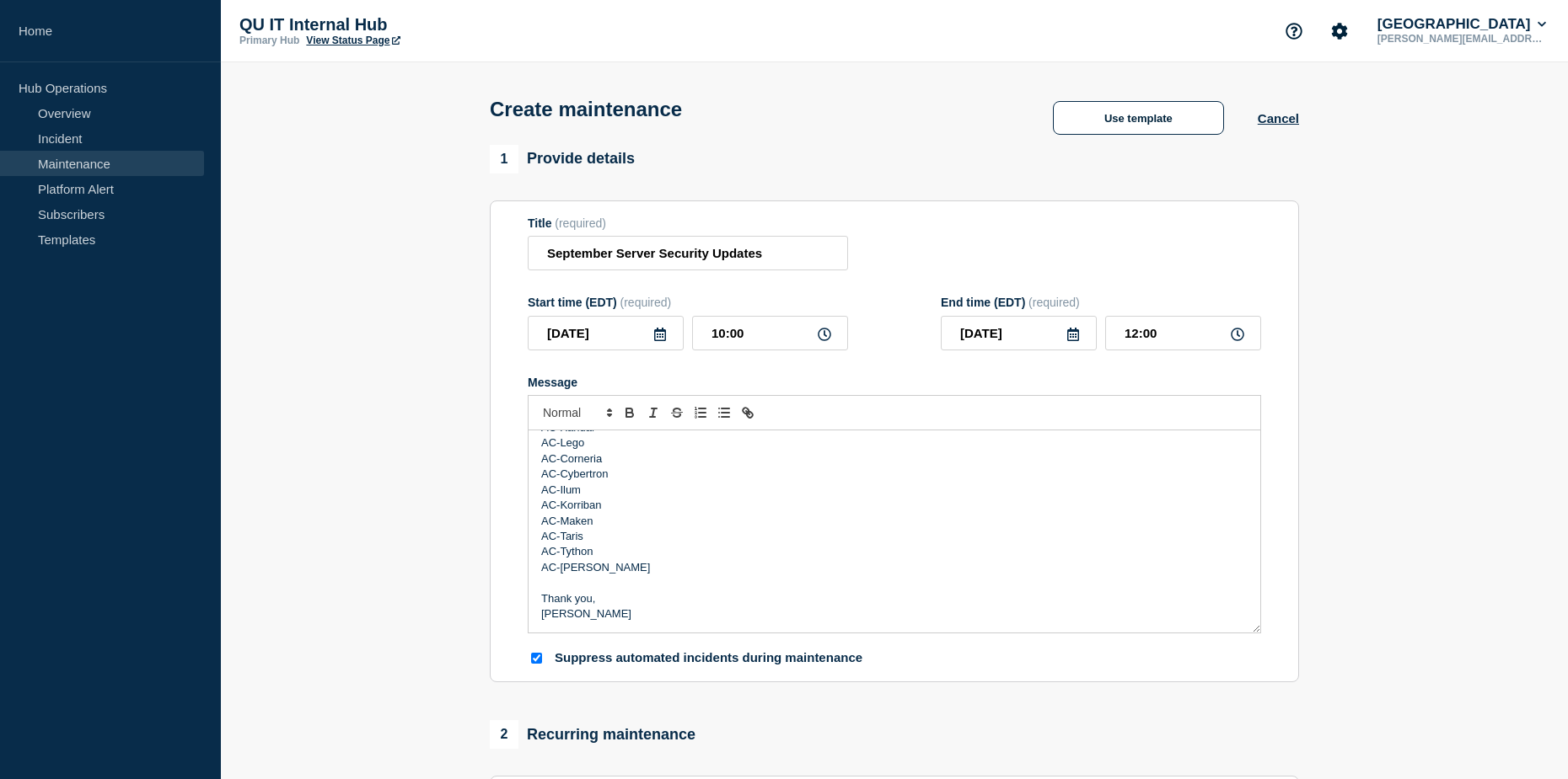
scroll to position [759, 0]
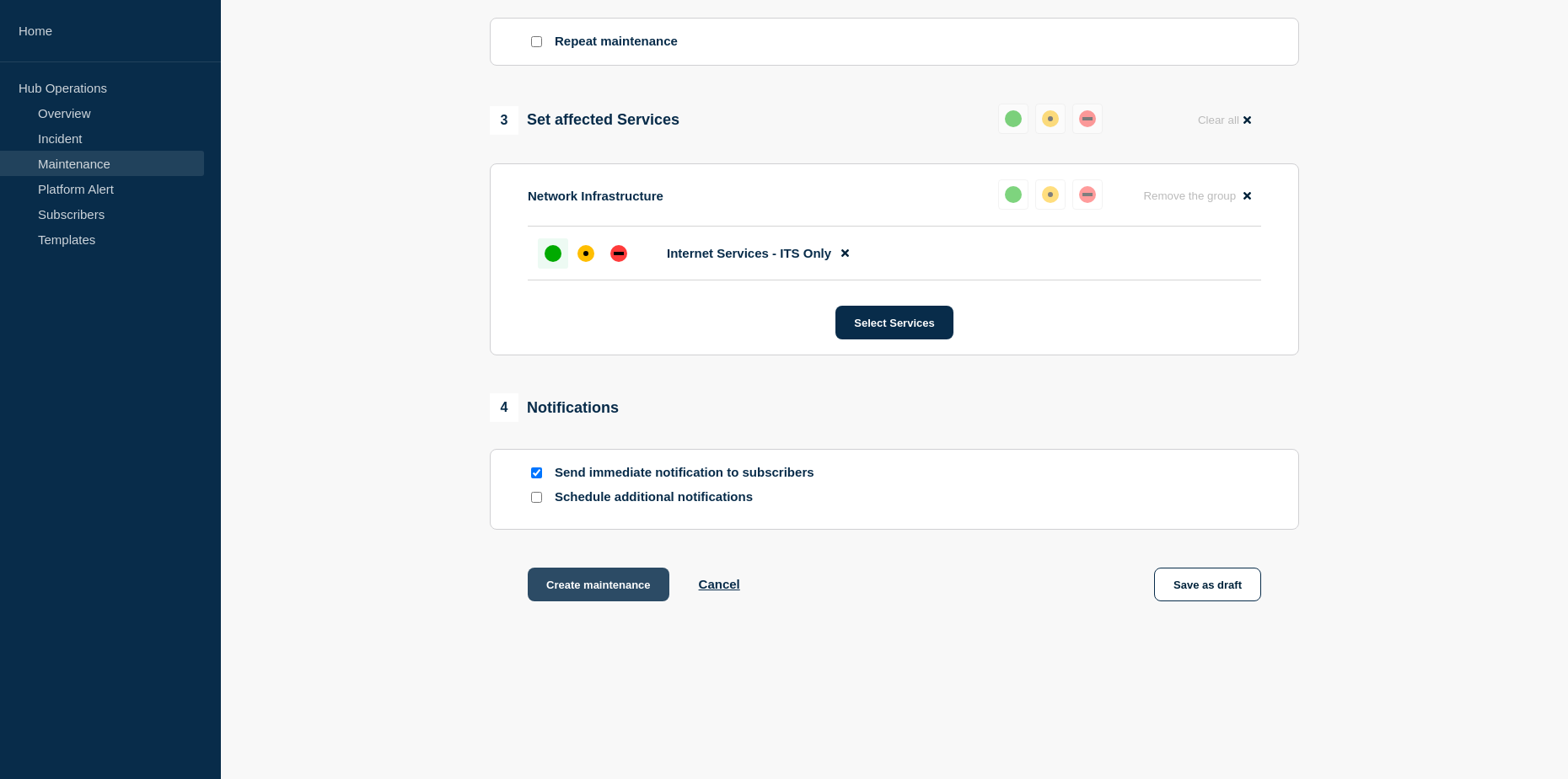
click at [583, 595] on button "Create maintenance" at bounding box center [598, 584] width 141 height 34
